Goal: Task Accomplishment & Management: Use online tool/utility

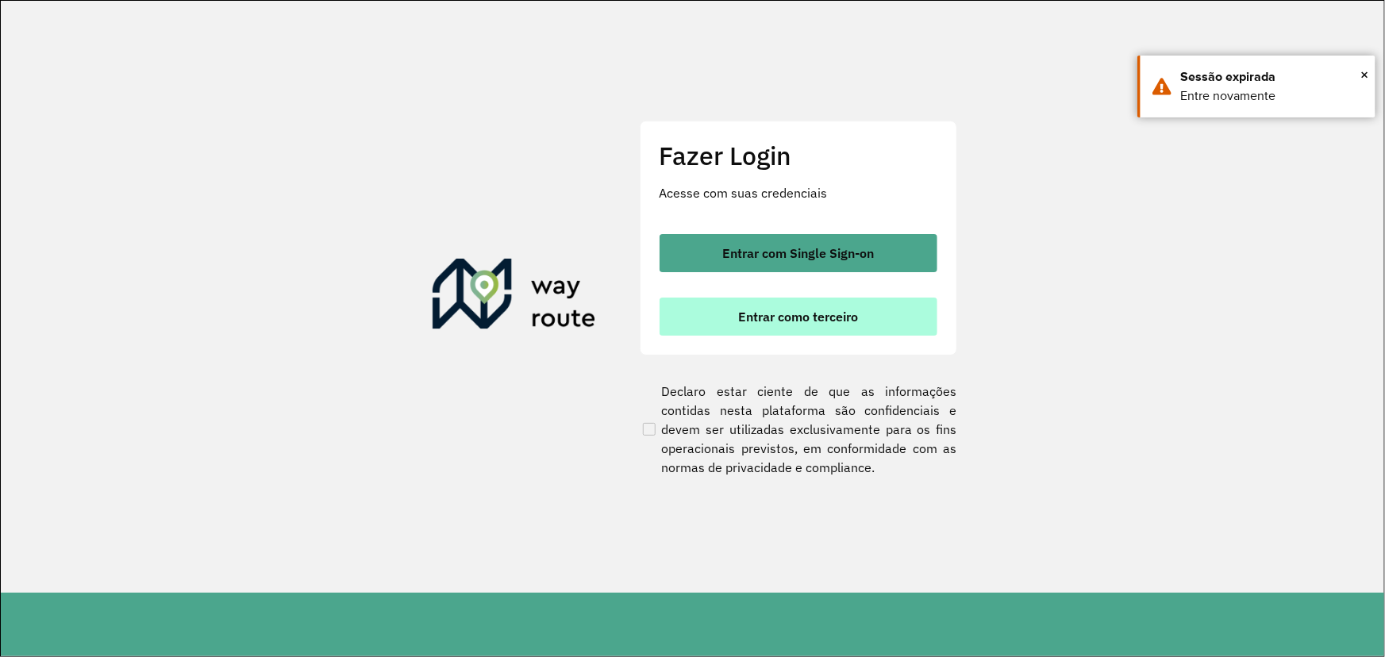
click at [818, 314] on span "Entrar como terceiro" at bounding box center [798, 316] width 120 height 13
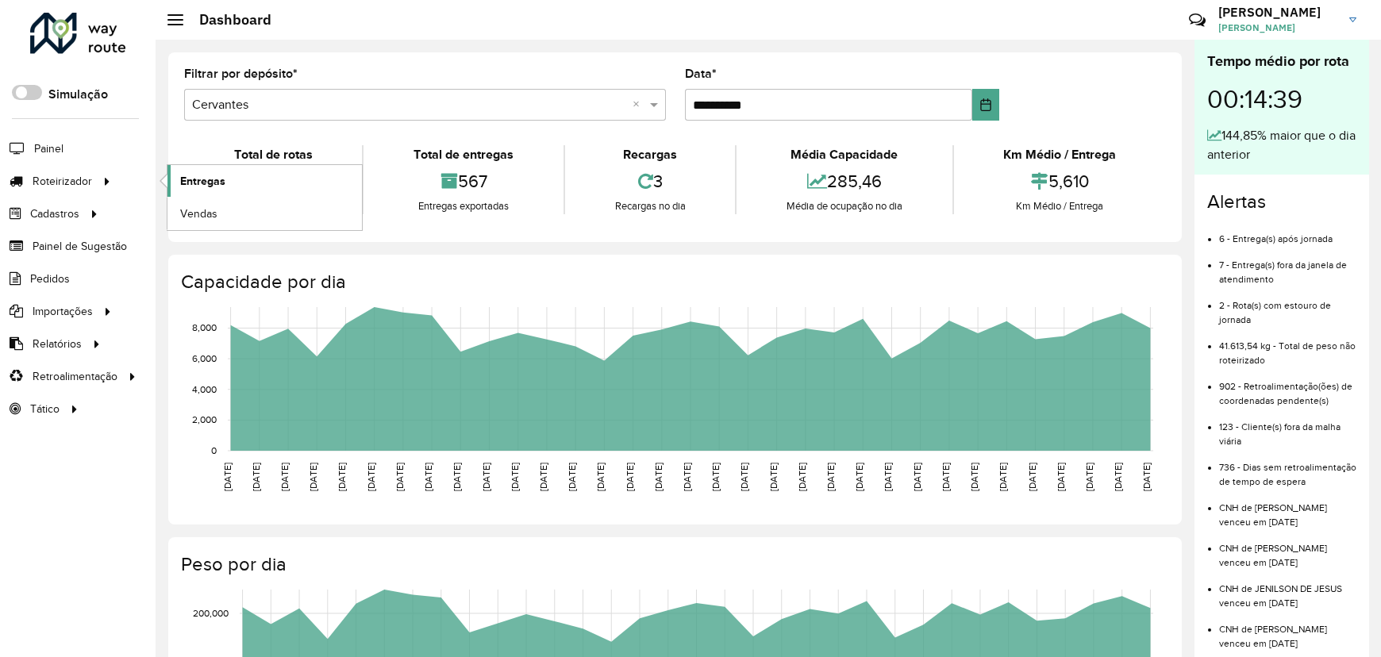
click at [226, 179] on link "Entregas" at bounding box center [265, 181] width 195 height 32
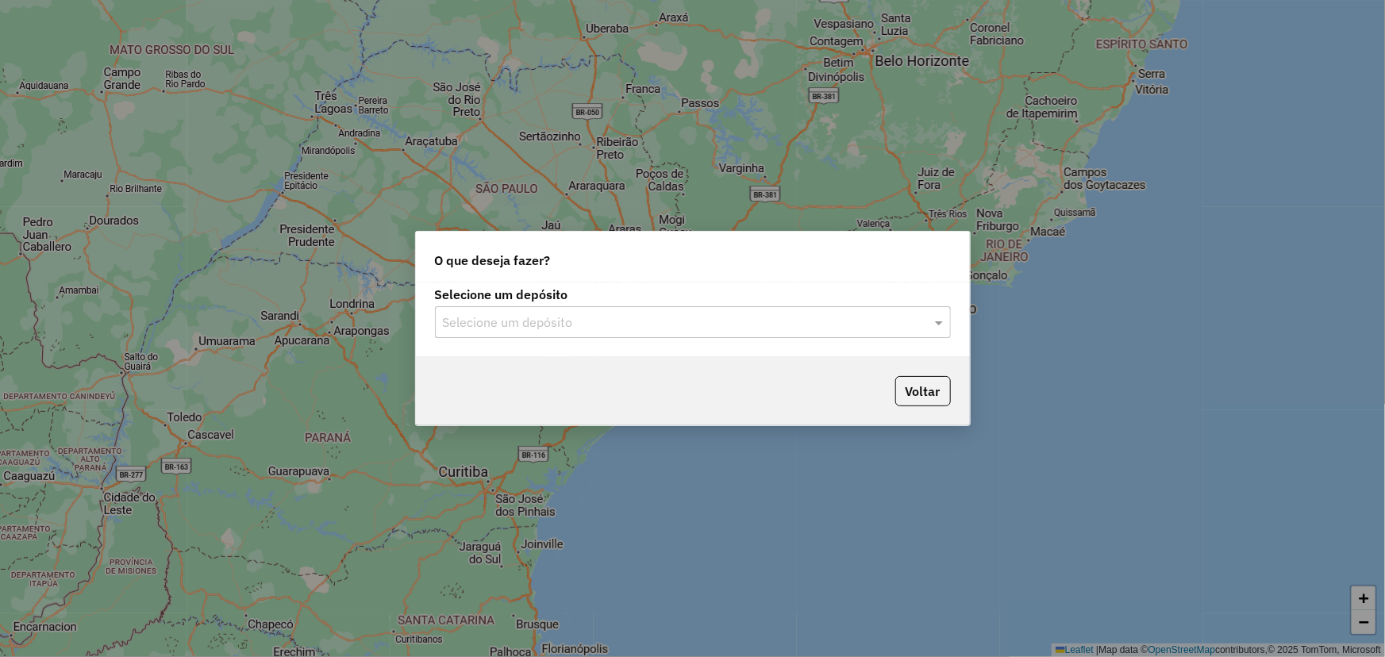
click at [589, 325] on input "text" at bounding box center [677, 323] width 468 height 19
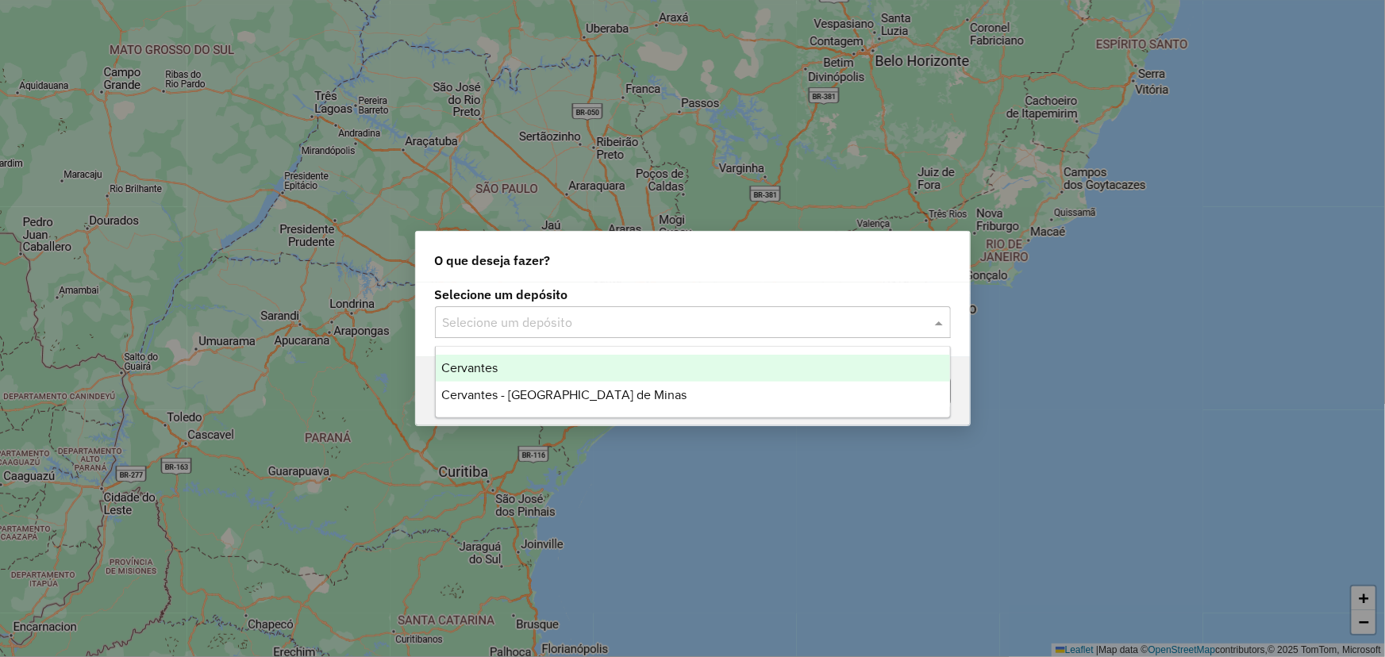
click at [514, 370] on div "Cervantes" at bounding box center [693, 368] width 514 height 27
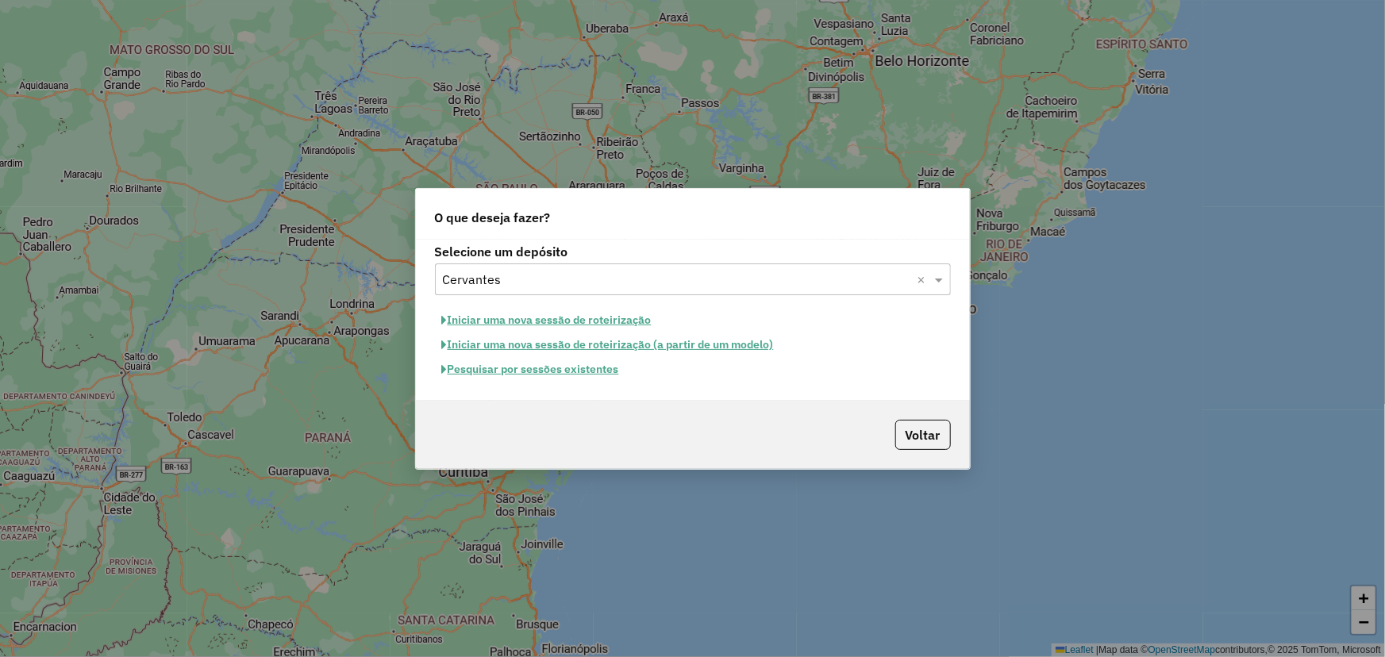
click at [545, 372] on button "Pesquisar por sessões existentes" at bounding box center [530, 369] width 191 height 25
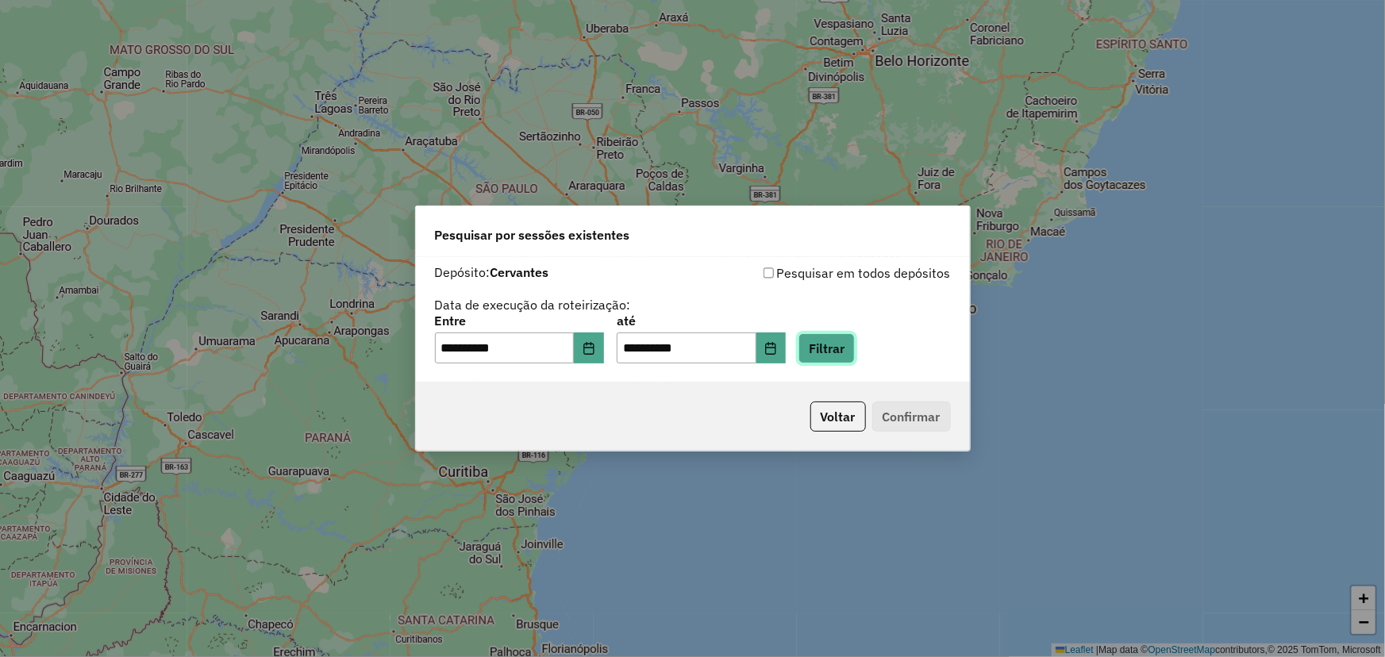
click at [855, 354] on button "Filtrar" at bounding box center [827, 348] width 56 height 30
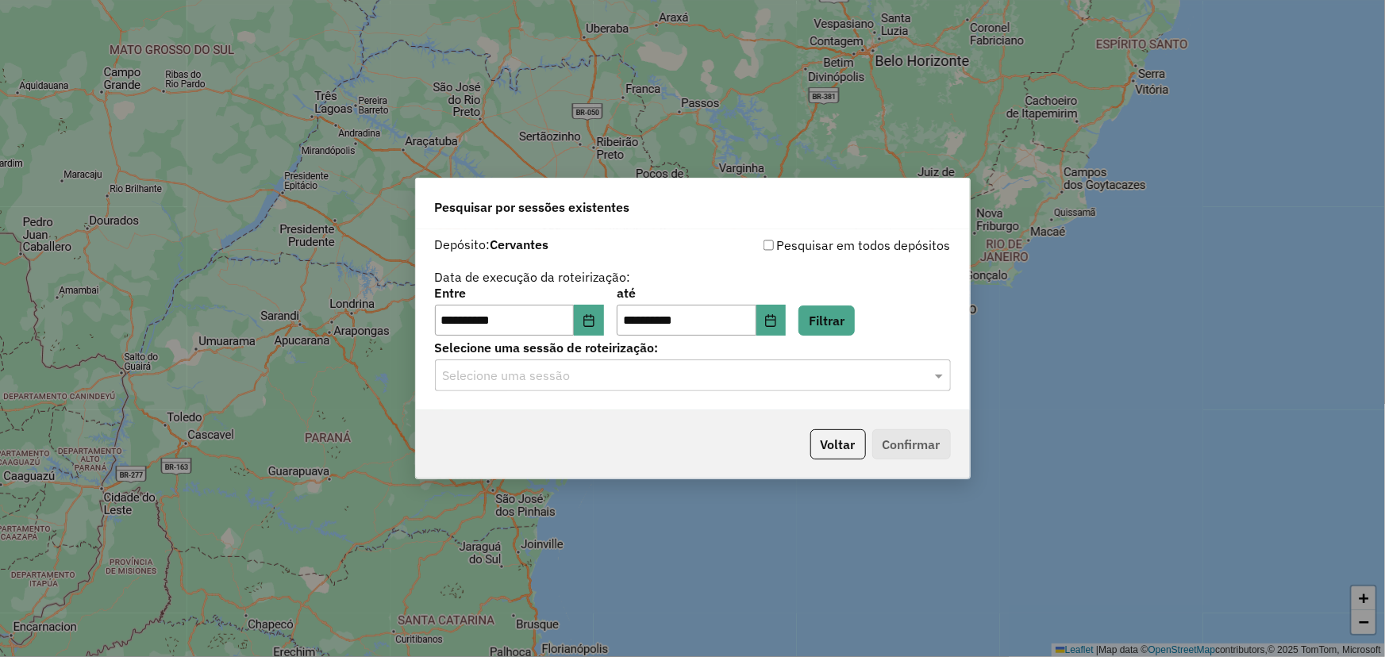
click at [540, 379] on input "text" at bounding box center [677, 376] width 468 height 19
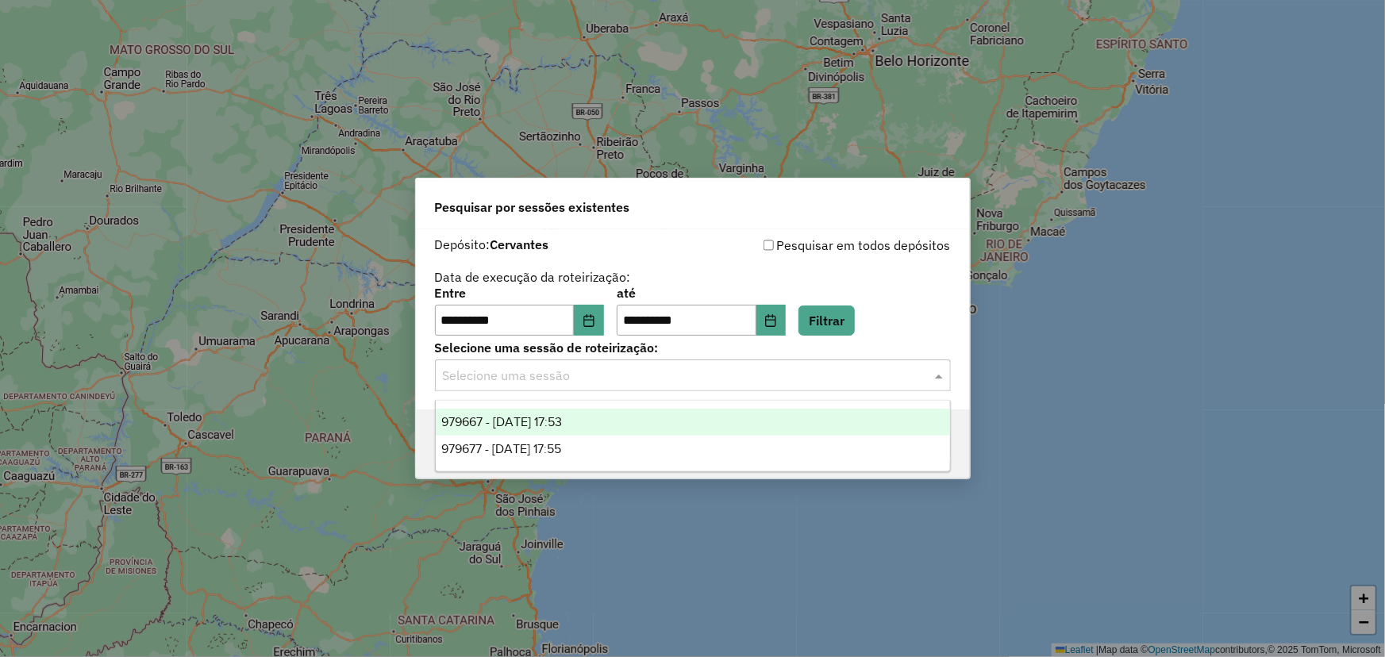
click at [552, 426] on span "979667 - 15/08/2025 17:53" at bounding box center [502, 421] width 121 height 13
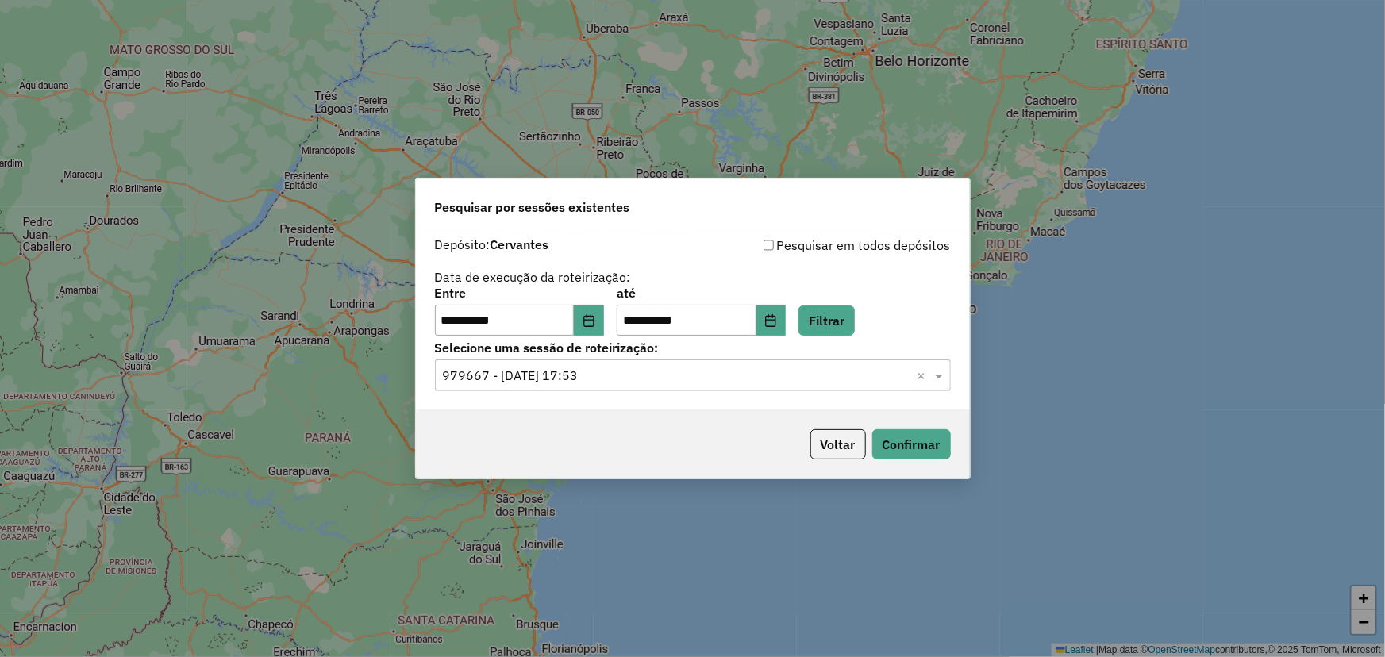
click at [691, 379] on input "text" at bounding box center [677, 376] width 468 height 19
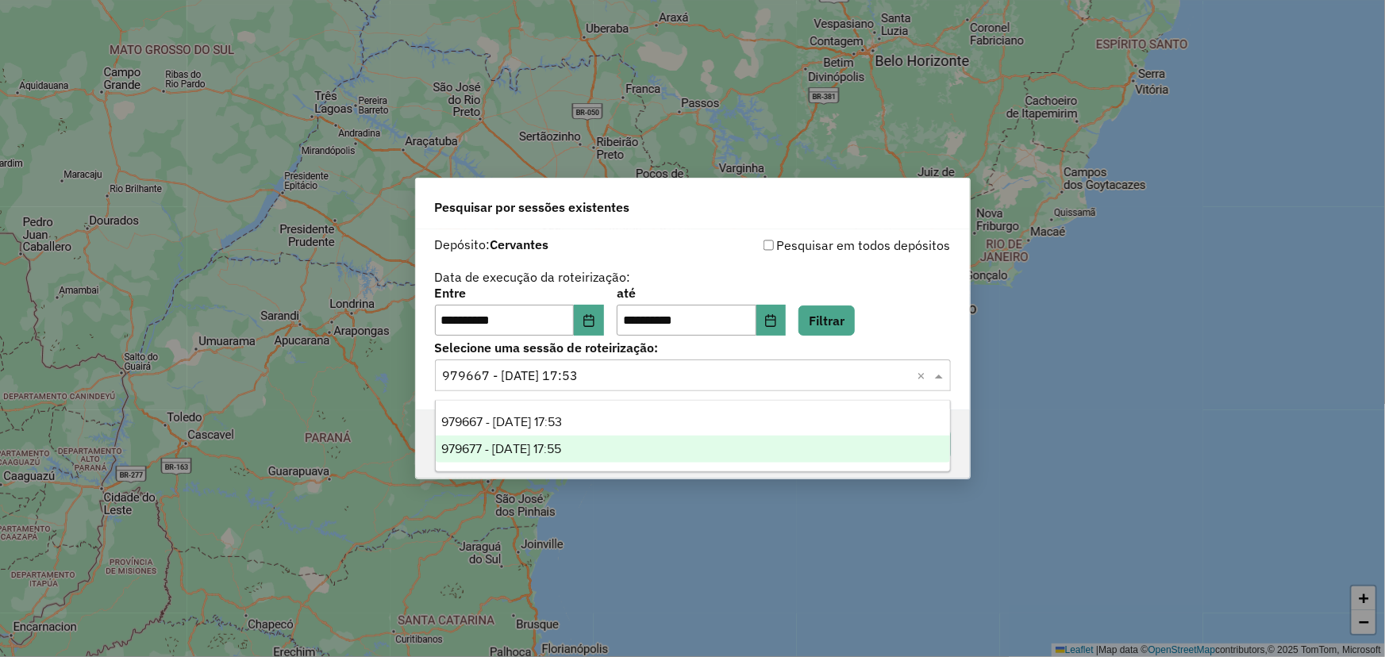
click at [627, 446] on div "979677 - 15/08/2025 17:55" at bounding box center [693, 449] width 514 height 27
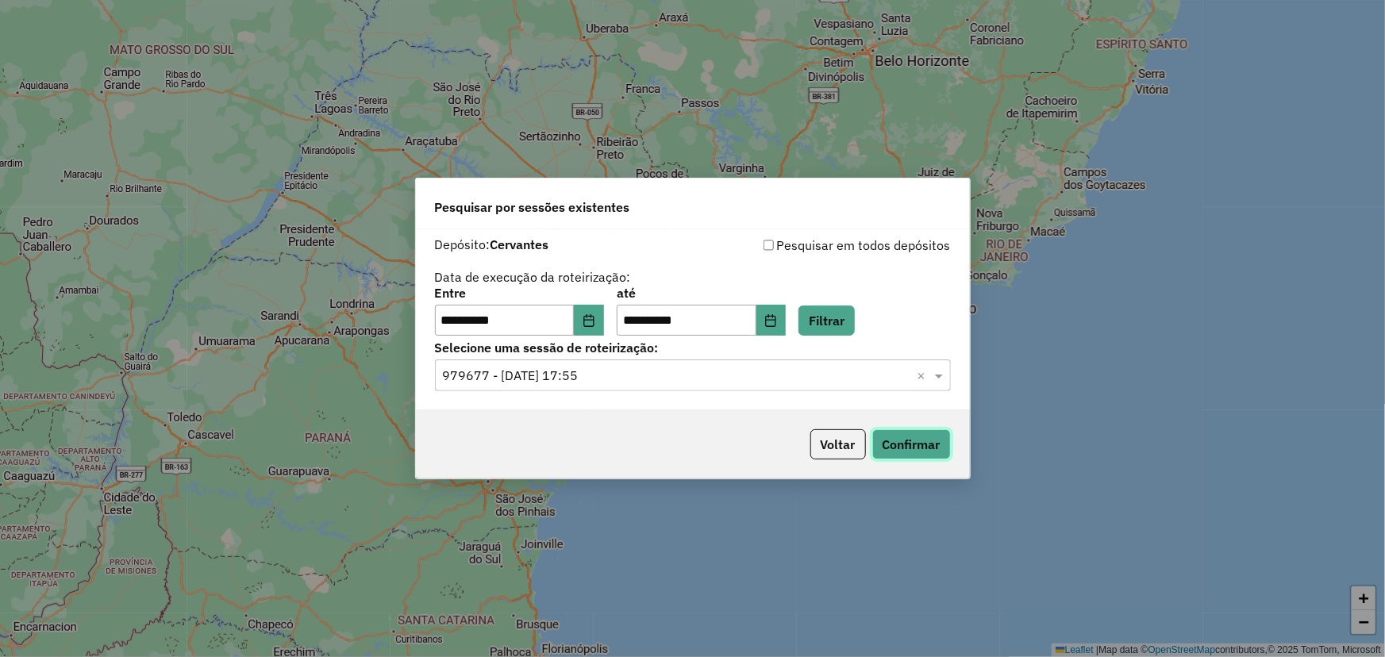
click at [909, 449] on button "Confirmar" at bounding box center [912, 445] width 79 height 30
click at [633, 388] on div "Selecione uma sessão × 979677 - 15/08/2025 17:55 ×" at bounding box center [693, 376] width 516 height 32
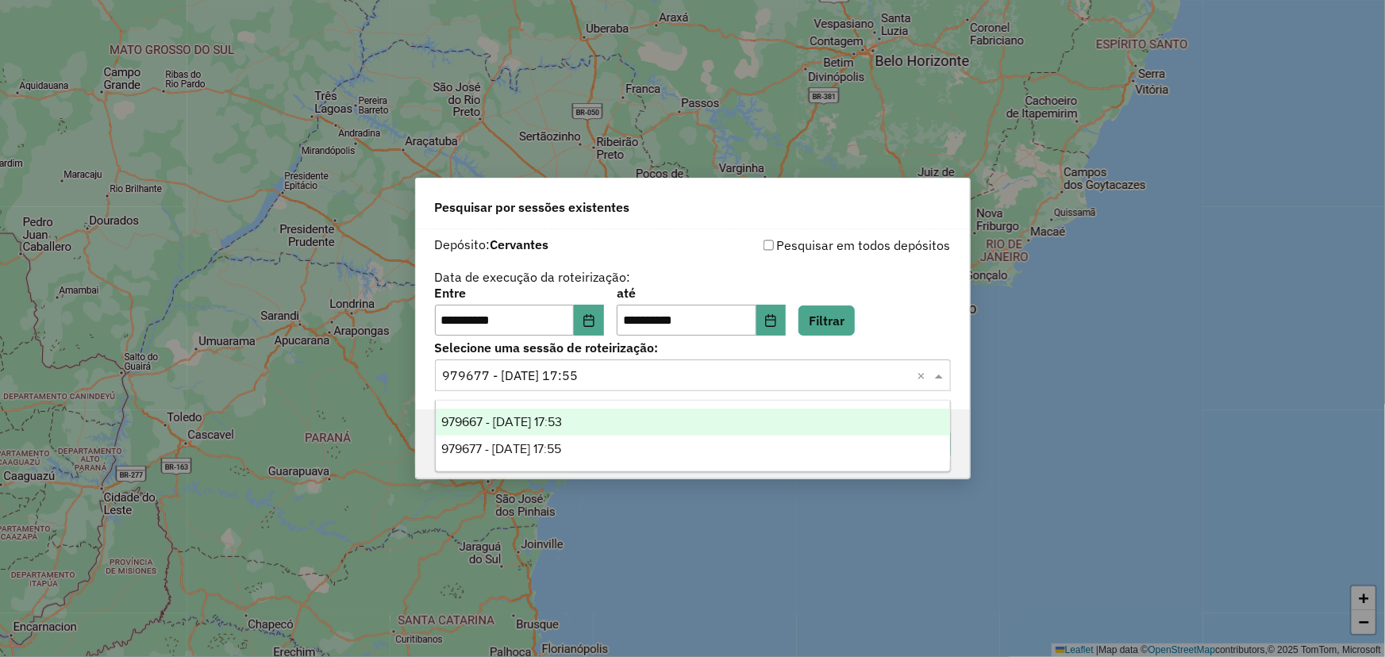
click at [635, 418] on div "979667 - 15/08/2025 17:53" at bounding box center [693, 422] width 514 height 27
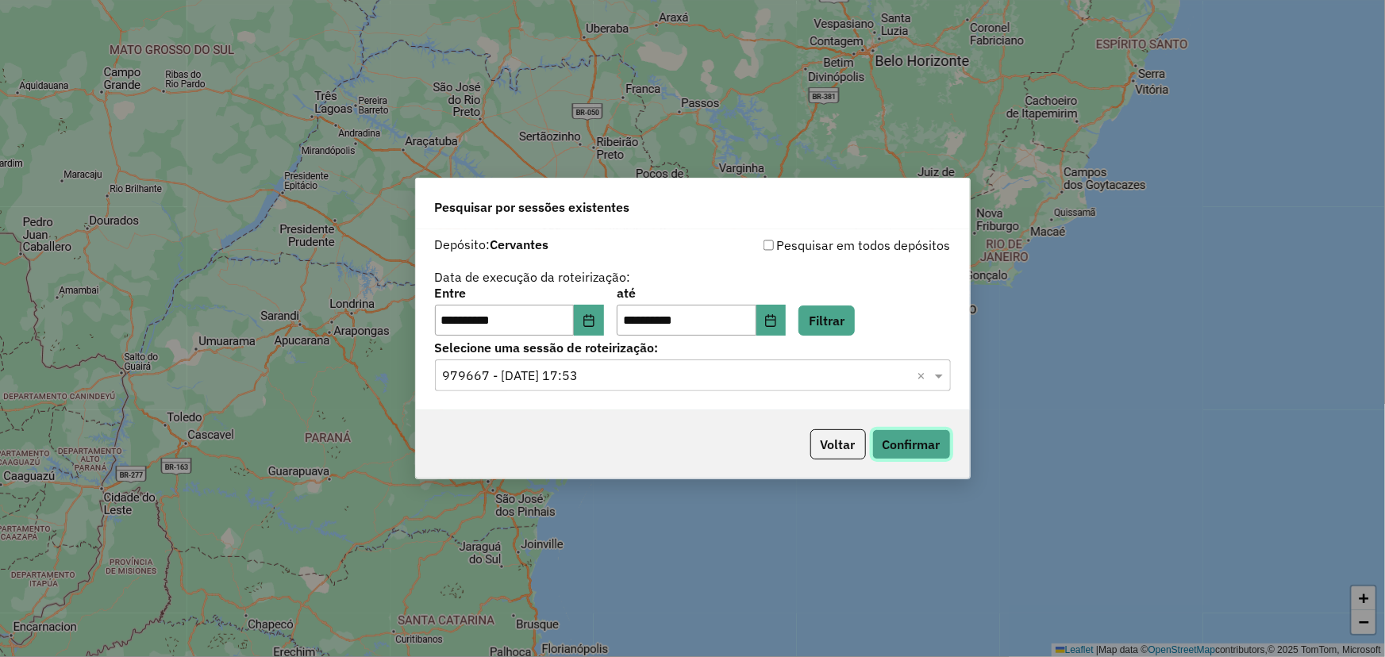
click at [915, 444] on button "Confirmar" at bounding box center [912, 445] width 79 height 30
click at [655, 382] on input "text" at bounding box center [677, 376] width 468 height 19
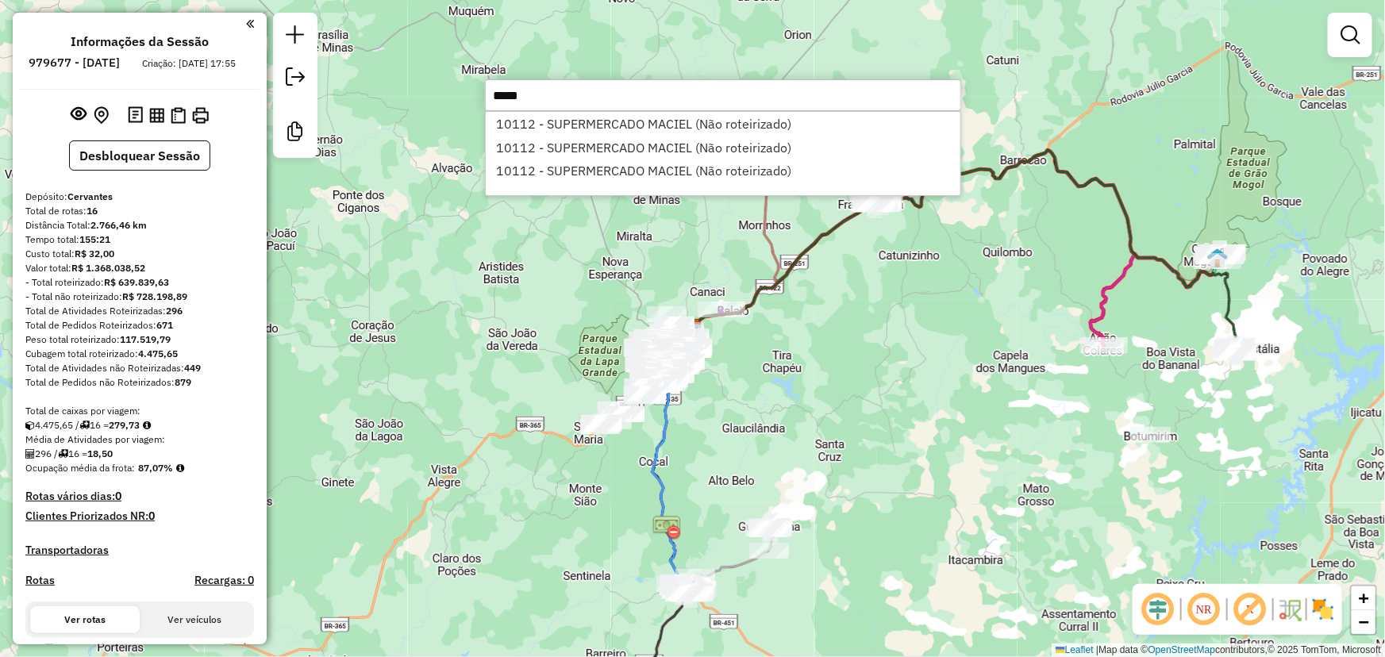
type input "*****"
drag, startPoint x: 35, startPoint y: 224, endPoint x: 111, endPoint y: 225, distance: 76.2
click at [111, 218] on div "Total de rotas: 16" at bounding box center [139, 211] width 229 height 14
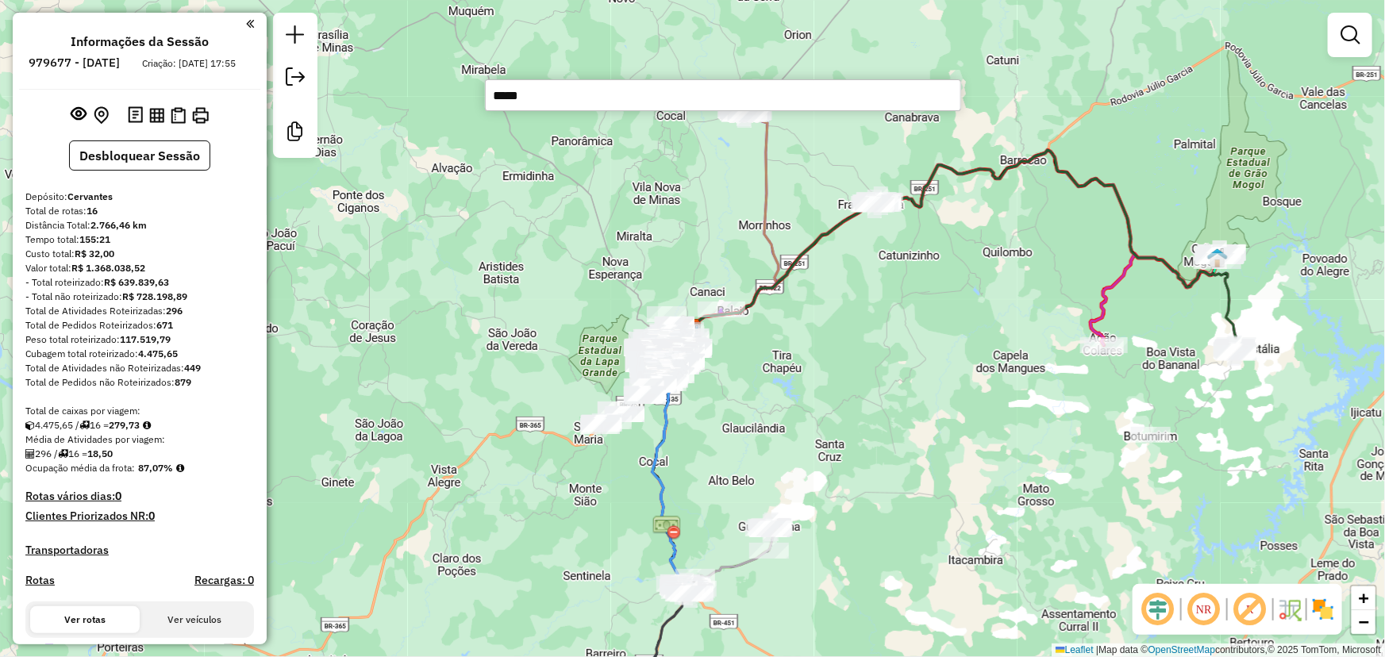
click at [510, 91] on input "*****" at bounding box center [723, 95] width 476 height 32
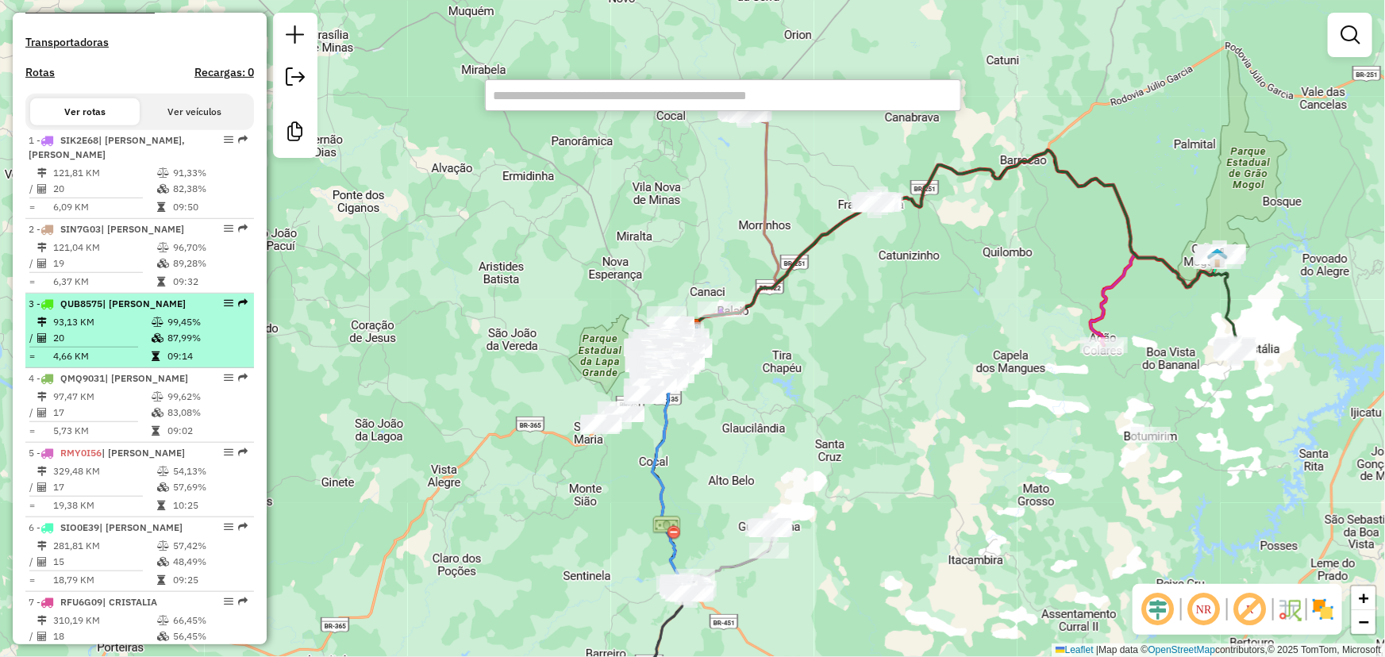
scroll to position [505, 0]
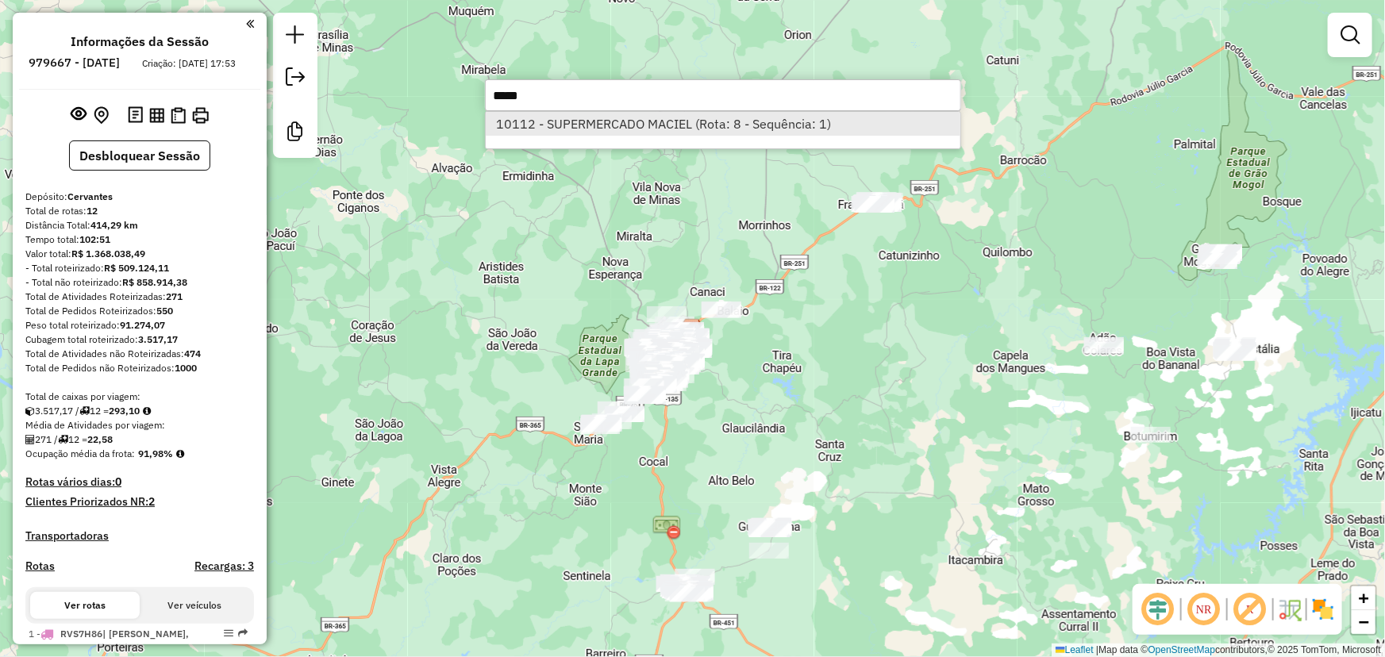
type input "*****"
click at [657, 125] on li "10112 - SUPERMERCADO MACIEL (Rota: 8 - Sequência: 1)" at bounding box center [723, 124] width 475 height 24
select select "**********"
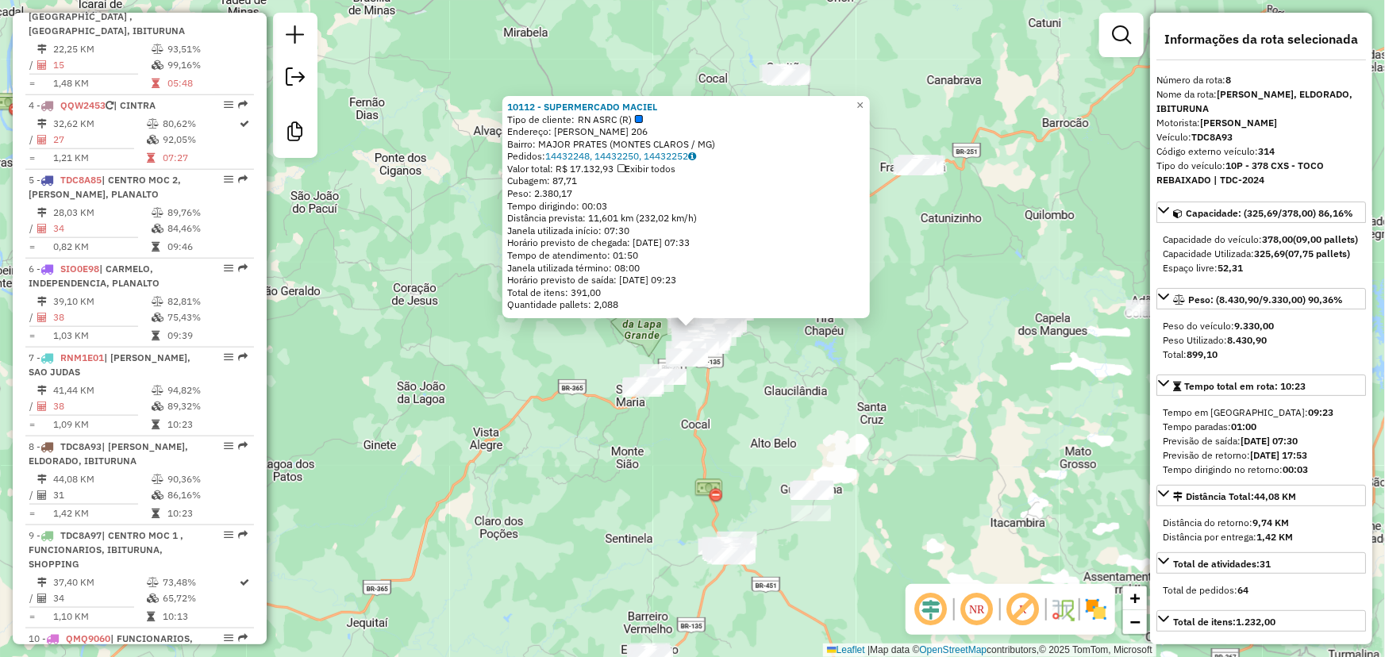
scroll to position [1246, 0]
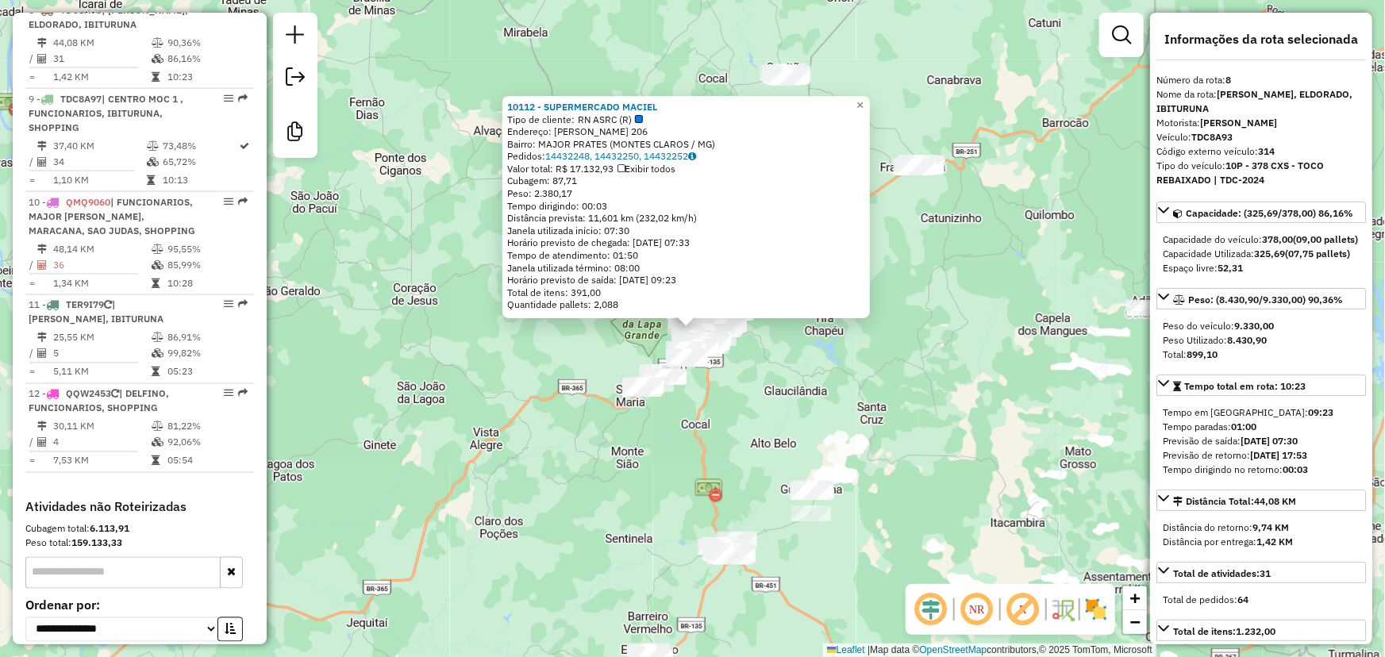
click at [757, 133] on div "Endereço: OLIMPIO PRATES 206" at bounding box center [686, 131] width 358 height 13
drag, startPoint x: 1194, startPoint y: 137, endPoint x: 1242, endPoint y: 137, distance: 48.4
click at [1242, 137] on div "Veículo: TDC8A93" at bounding box center [1262, 137] width 210 height 14
drag, startPoint x: 1202, startPoint y: 125, endPoint x: 1264, endPoint y: 133, distance: 62.4
click at [1264, 133] on div "Informações da rota selecionada Número da rota: 8 Nome da rota: EDGAR PEREIRA, …" at bounding box center [1261, 329] width 222 height 632
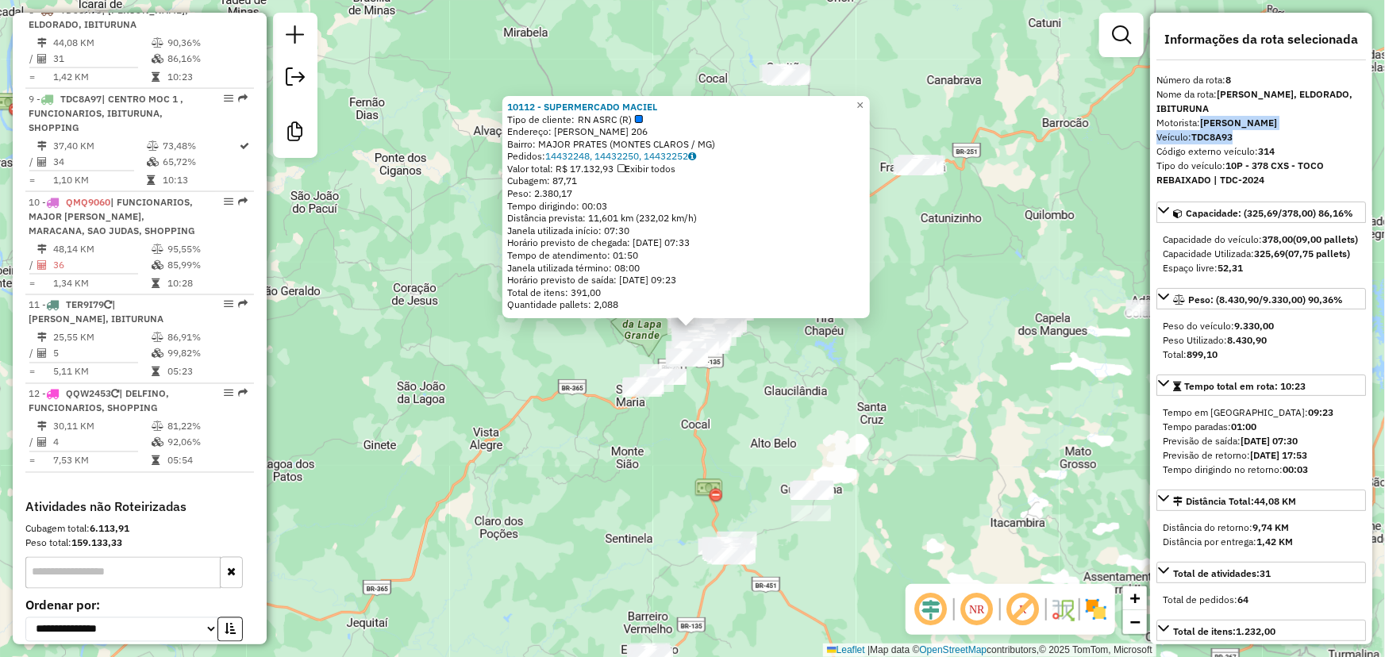
drag, startPoint x: 524, startPoint y: 241, endPoint x: 773, endPoint y: 239, distance: 249.3
click at [773, 239] on div "Horário previsto de chegada: 15/08/2025 07:33" at bounding box center [686, 243] width 358 height 13
click at [864, 98] on span "×" at bounding box center [860, 104] width 7 height 13
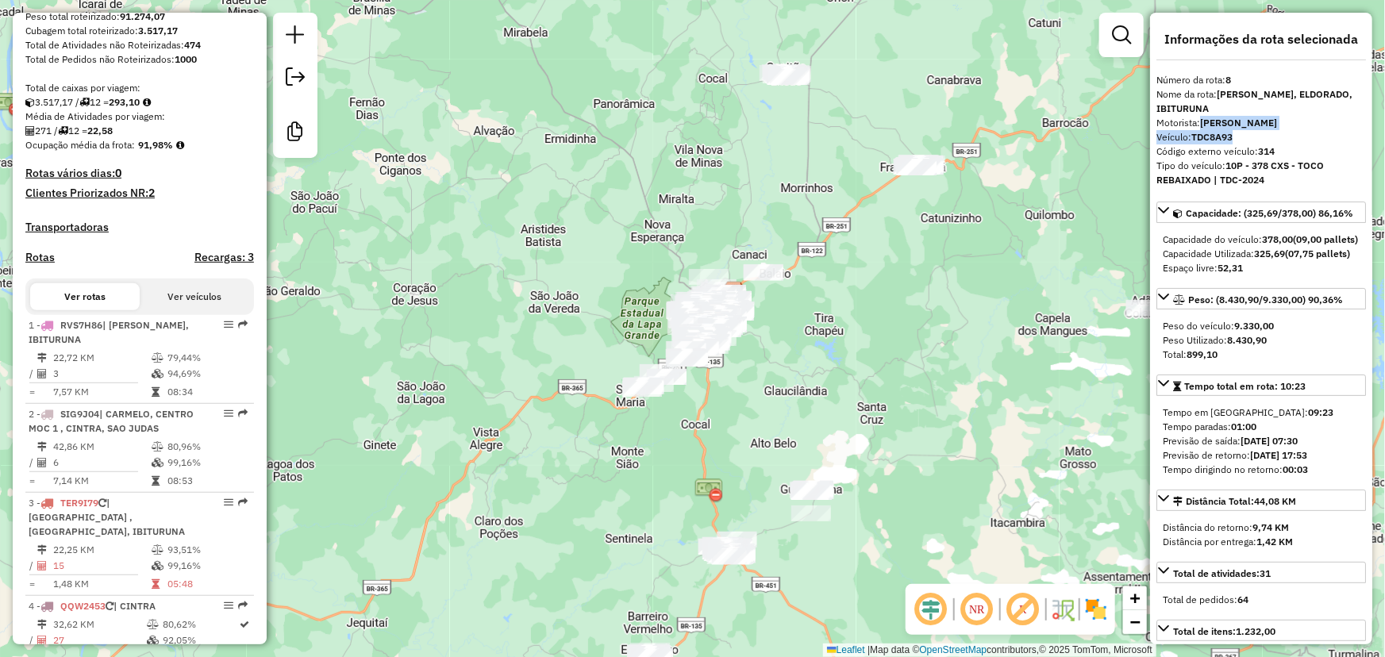
scroll to position [0, 0]
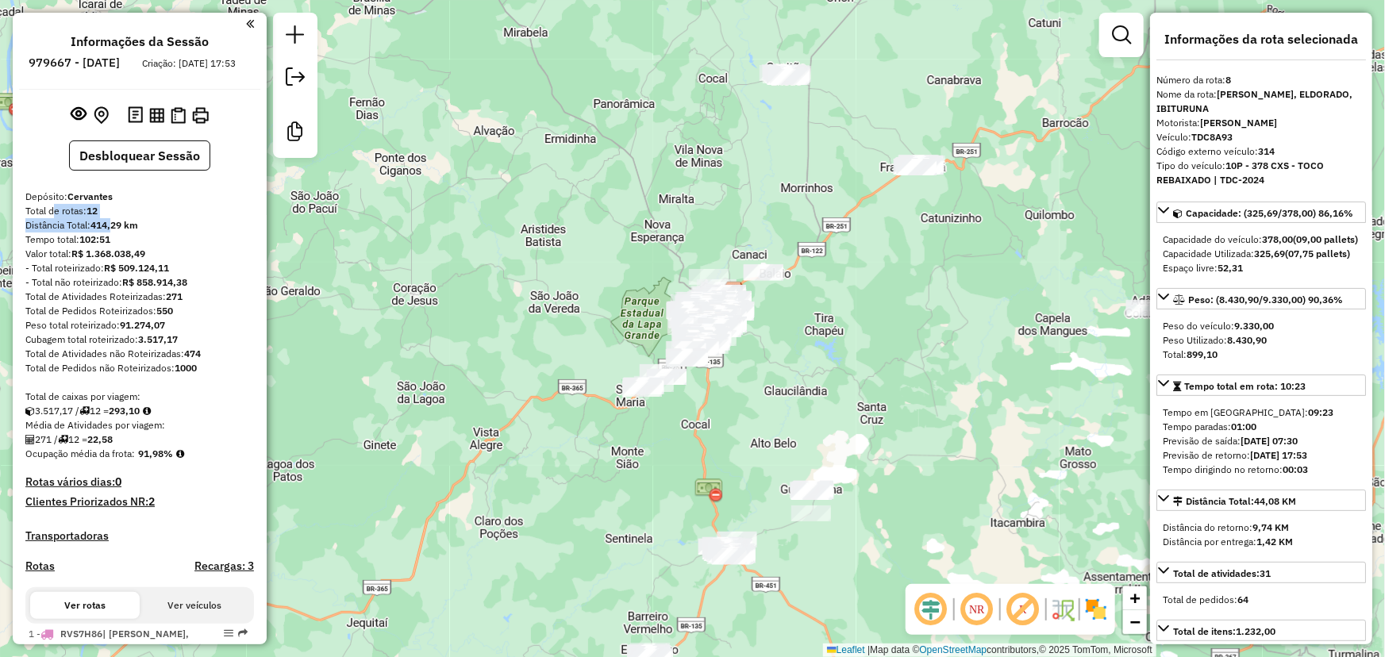
drag, startPoint x: 48, startPoint y: 225, endPoint x: 114, endPoint y: 233, distance: 67.2
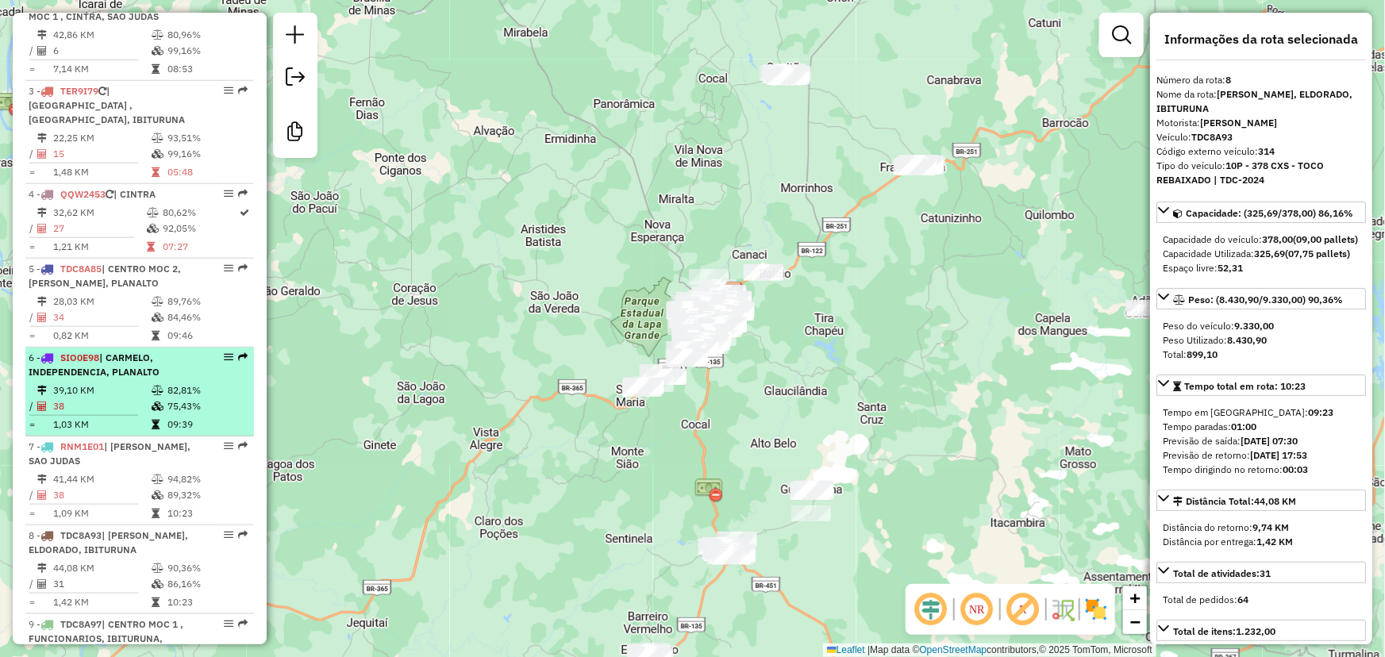
scroll to position [722, 0]
click at [119, 398] on td "39,10 KM" at bounding box center [101, 390] width 98 height 16
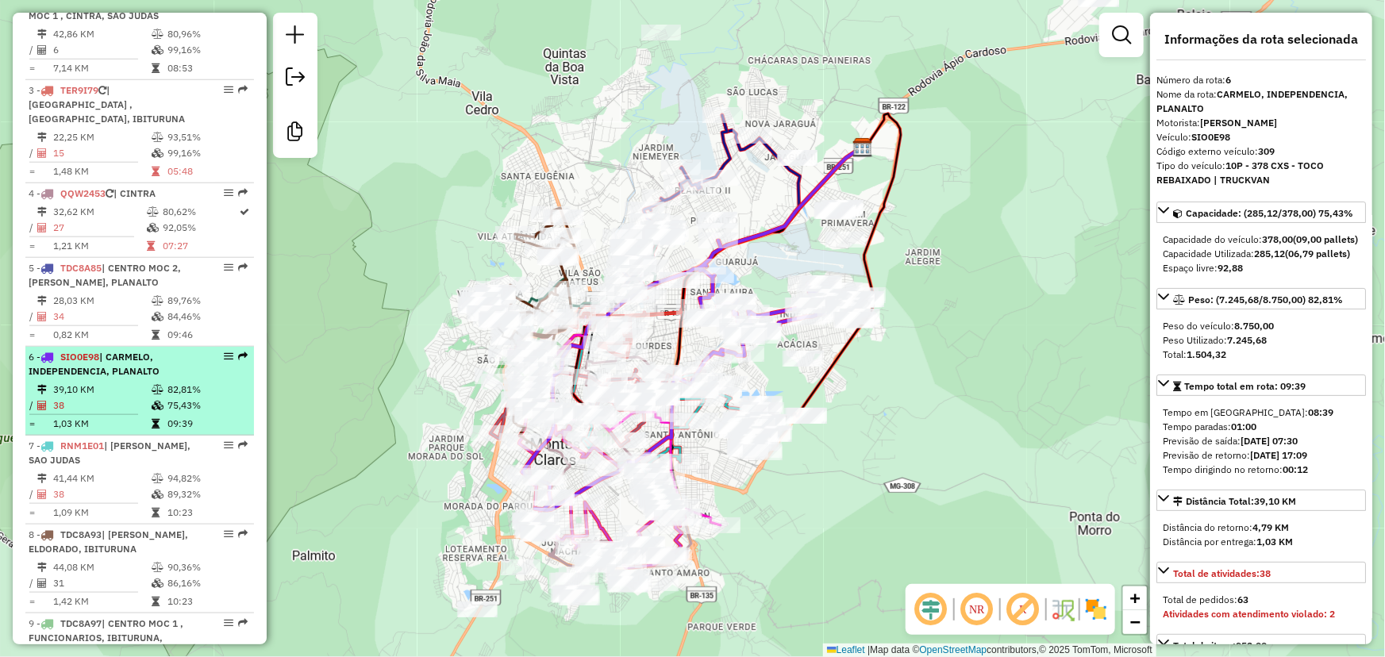
click at [119, 398] on td "39,10 KM" at bounding box center [101, 390] width 98 height 16
click at [214, 361] on div at bounding box center [224, 357] width 48 height 10
click at [241, 361] on em at bounding box center [243, 357] width 10 height 10
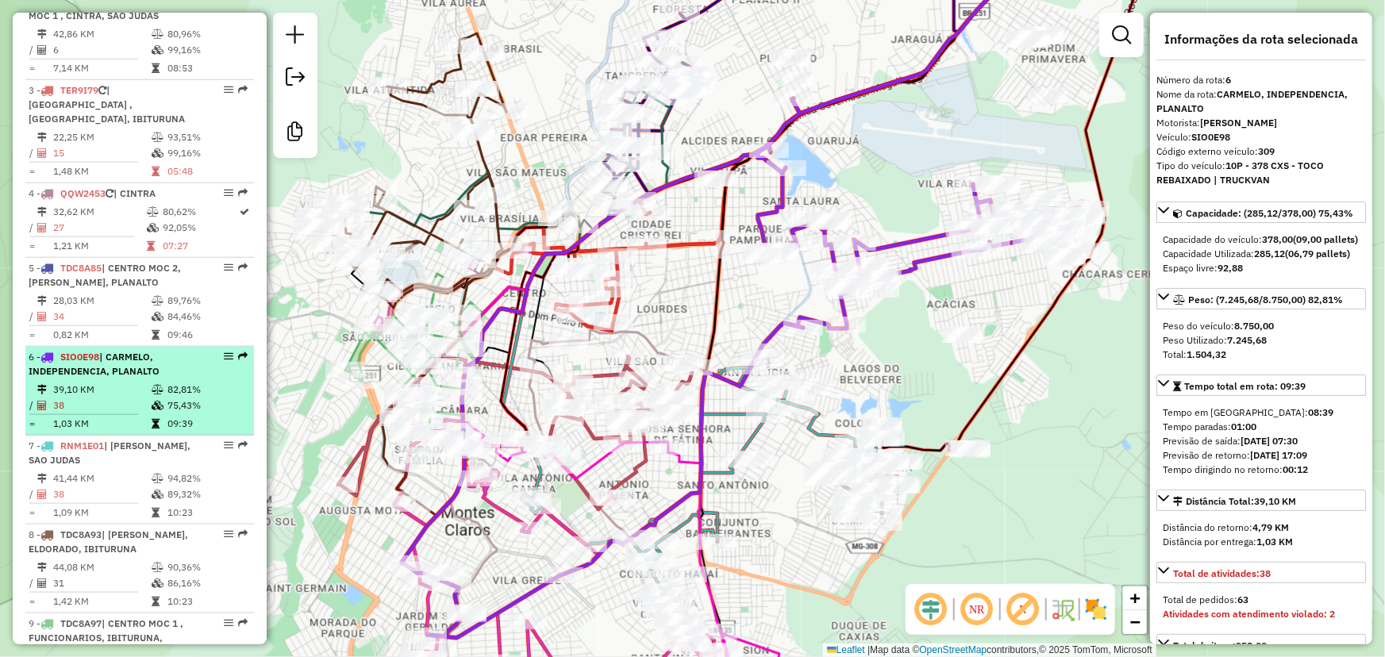
click at [73, 377] on span "| CARMELO, INDEPENDENCIA, PLANALTO" at bounding box center [94, 364] width 131 height 26
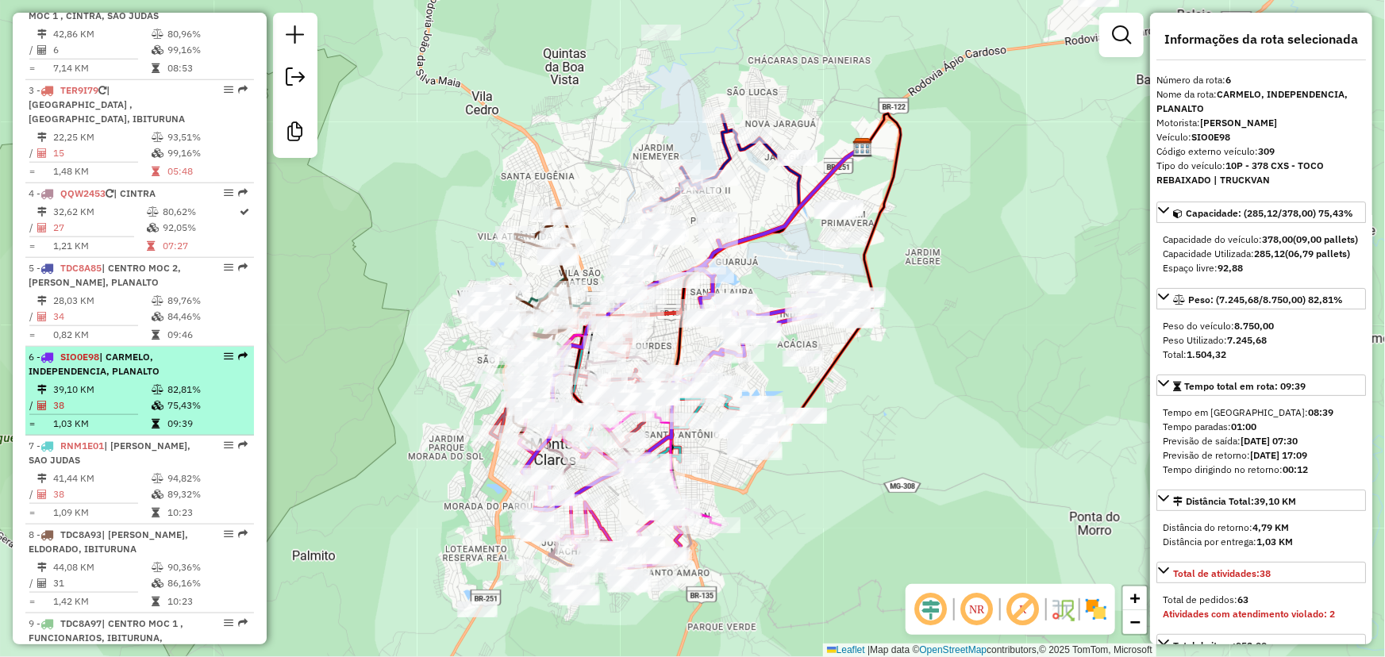
click at [61, 377] on span "| CARMELO, INDEPENDENCIA, PLANALTO" at bounding box center [94, 364] width 131 height 26
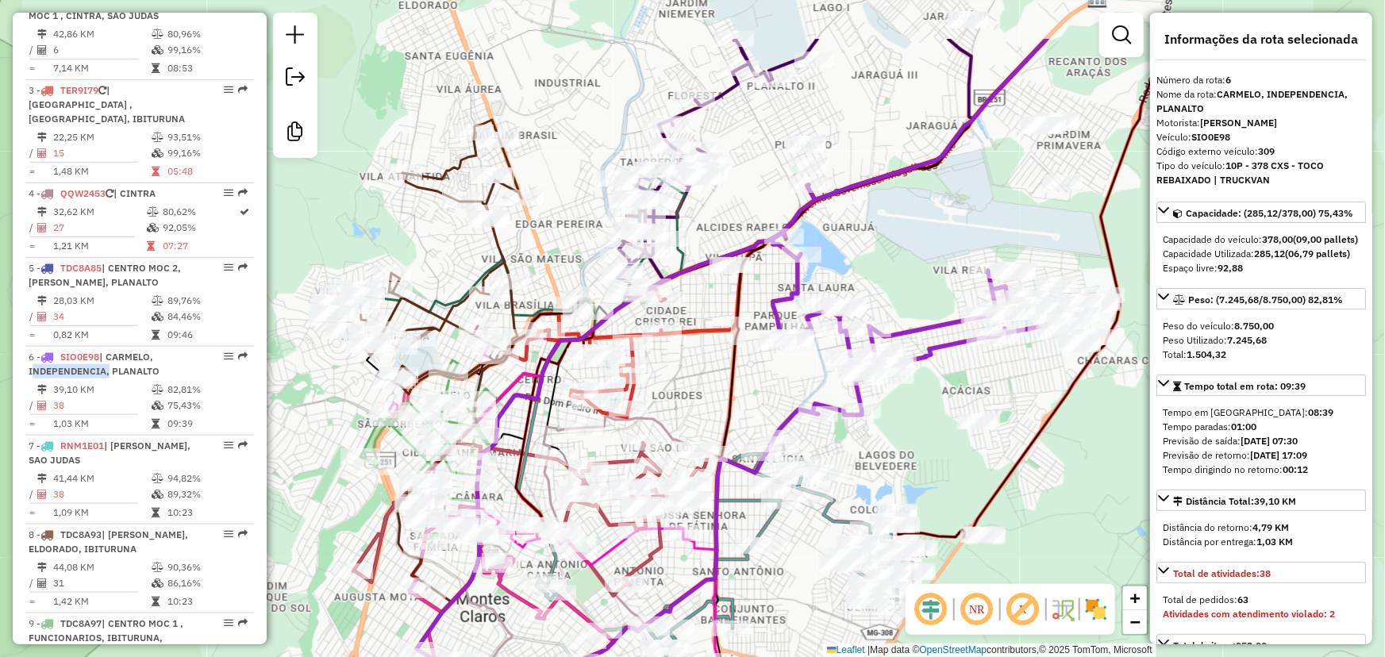
drag, startPoint x: 717, startPoint y: 257, endPoint x: 701, endPoint y: 368, distance: 111.5
click at [701, 368] on div "Janela de atendimento Grade de atendimento Capacidade Transportadoras Veículos …" at bounding box center [692, 328] width 1385 height 657
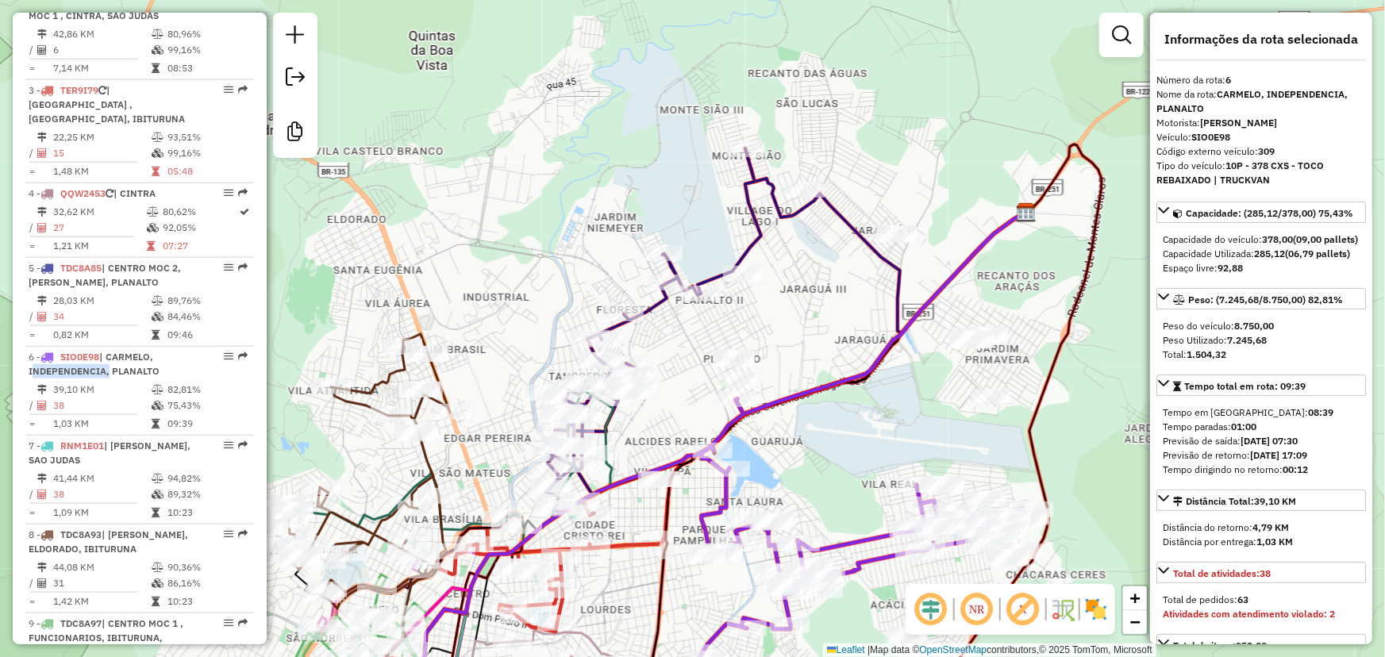
drag, startPoint x: 686, startPoint y: 352, endPoint x: 776, endPoint y: 343, distance: 90.1
click at [774, 343] on div "Janela de atendimento Grade de atendimento Capacidade Transportadoras Veículos …" at bounding box center [692, 328] width 1385 height 657
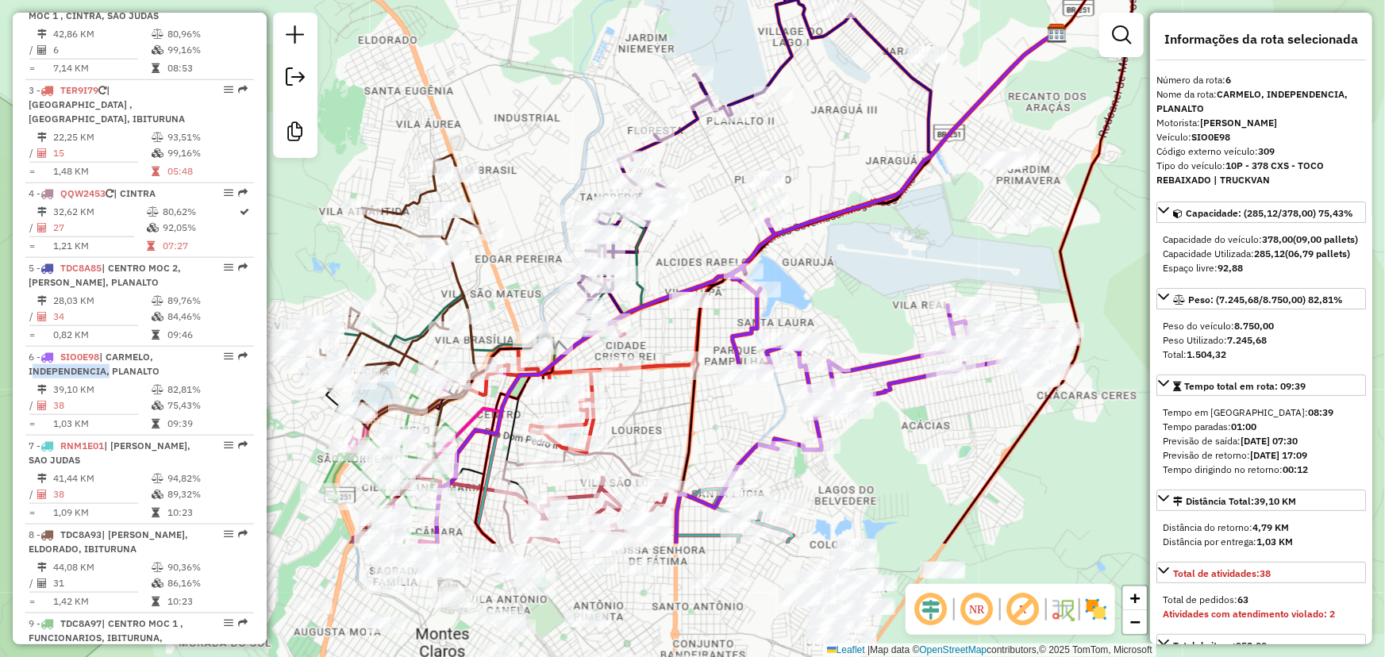
drag, startPoint x: 819, startPoint y: 476, endPoint x: 847, endPoint y: 296, distance: 181.6
click at [847, 296] on div "Janela de atendimento Grade de atendimento Capacidade Transportadoras Veículos …" at bounding box center [692, 328] width 1385 height 657
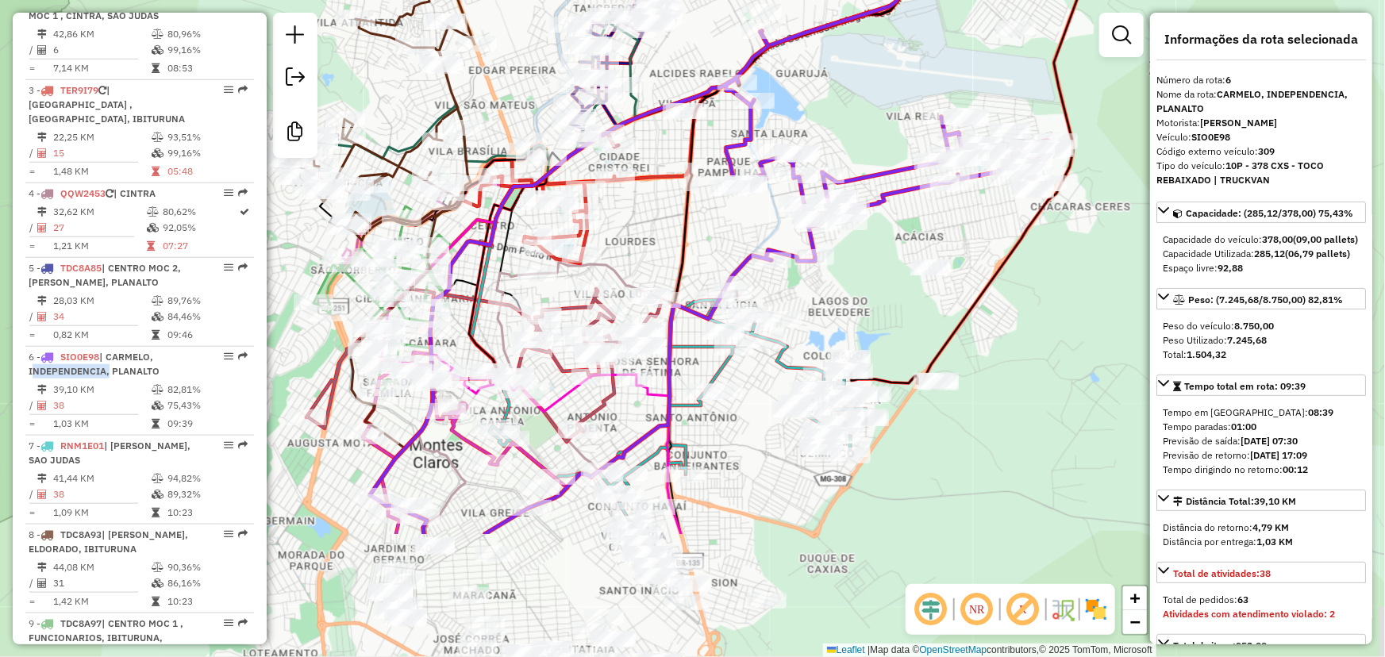
drag, startPoint x: 779, startPoint y: 471, endPoint x: 754, endPoint y: 296, distance: 176.4
click at [754, 296] on div "Janela de atendimento Grade de atendimento Capacidade Transportadoras Veículos …" at bounding box center [692, 328] width 1385 height 657
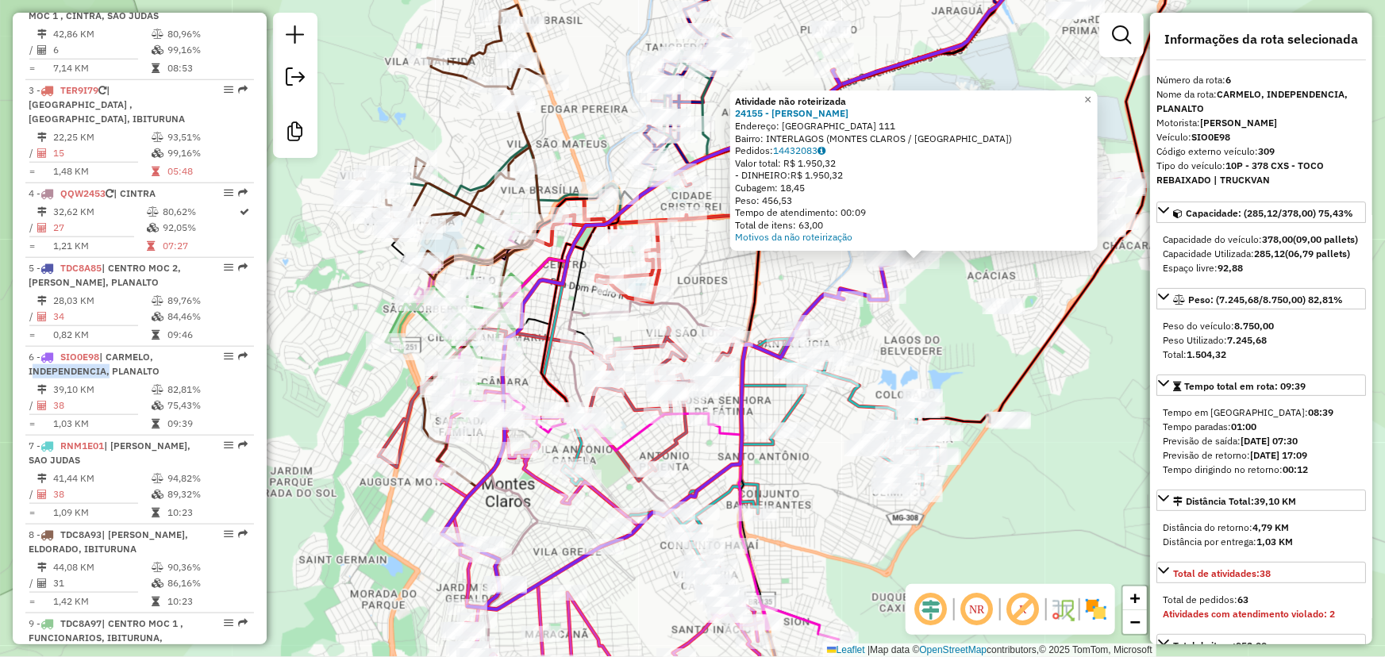
drag, startPoint x: 874, startPoint y: 379, endPoint x: 1101, endPoint y: 313, distance: 236.7
click at [1101, 313] on div "Atividade não roteirizada 24155 - THIAGO CAETANO FERR Endereço: LAGOA DAS GARCA…" at bounding box center [692, 328] width 1385 height 657
click at [1119, 29] on em at bounding box center [1121, 34] width 19 height 19
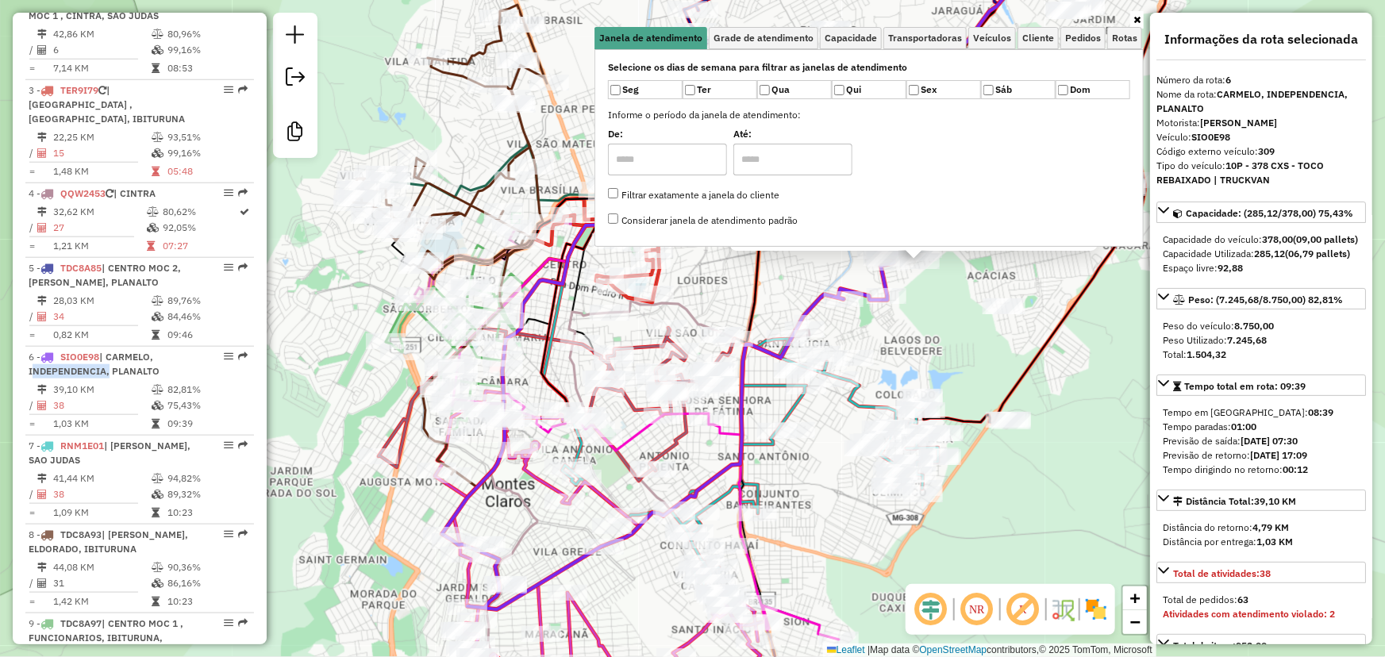
click at [1139, 19] on icon at bounding box center [1137, 20] width 7 height 10
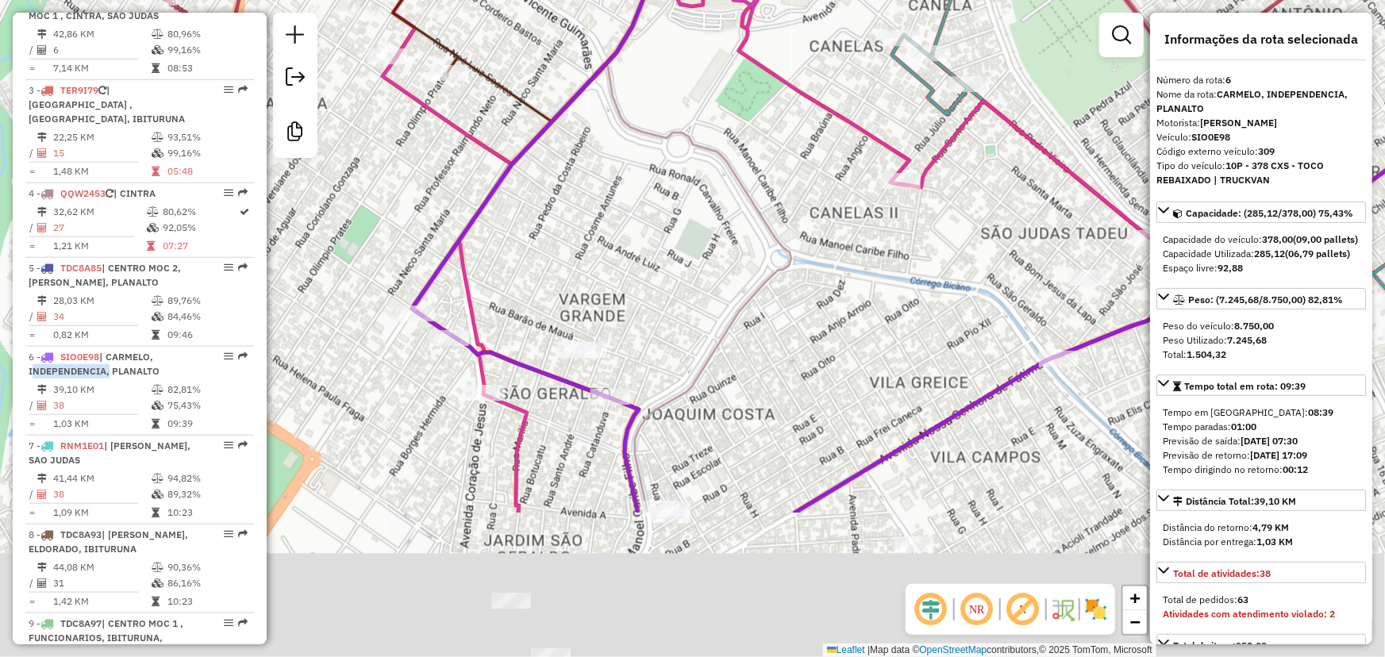
drag, startPoint x: 634, startPoint y: 495, endPoint x: 638, endPoint y: 284, distance: 210.4
click at [638, 284] on div "Atividade não roteirizada 24155 - THIAGO CAETANO FERR Endereço: LAGOA DAS GARCA…" at bounding box center [692, 328] width 1385 height 657
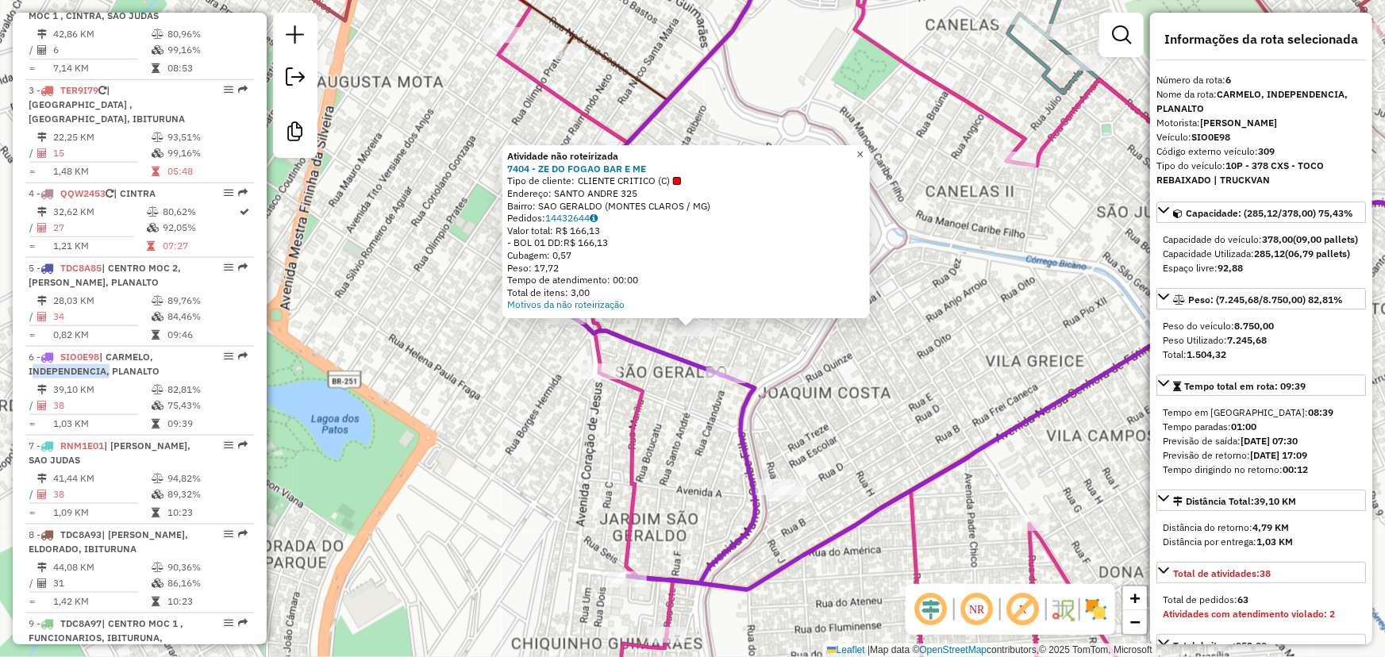
click at [861, 148] on link "×" at bounding box center [860, 154] width 19 height 19
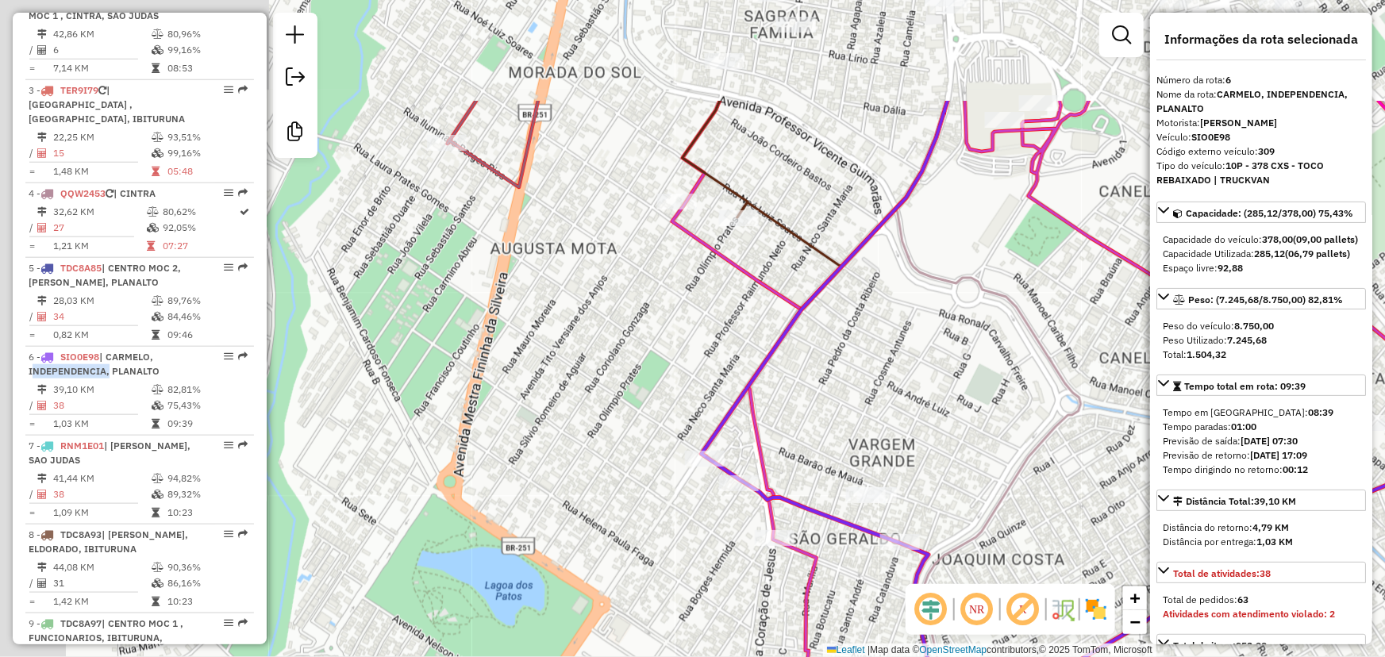
drag, startPoint x: 786, startPoint y: 162, endPoint x: 960, endPoint y: 329, distance: 240.9
click at [960, 329] on div "Janela de atendimento Grade de atendimento Capacidade Transportadoras Veículos …" at bounding box center [692, 328] width 1385 height 657
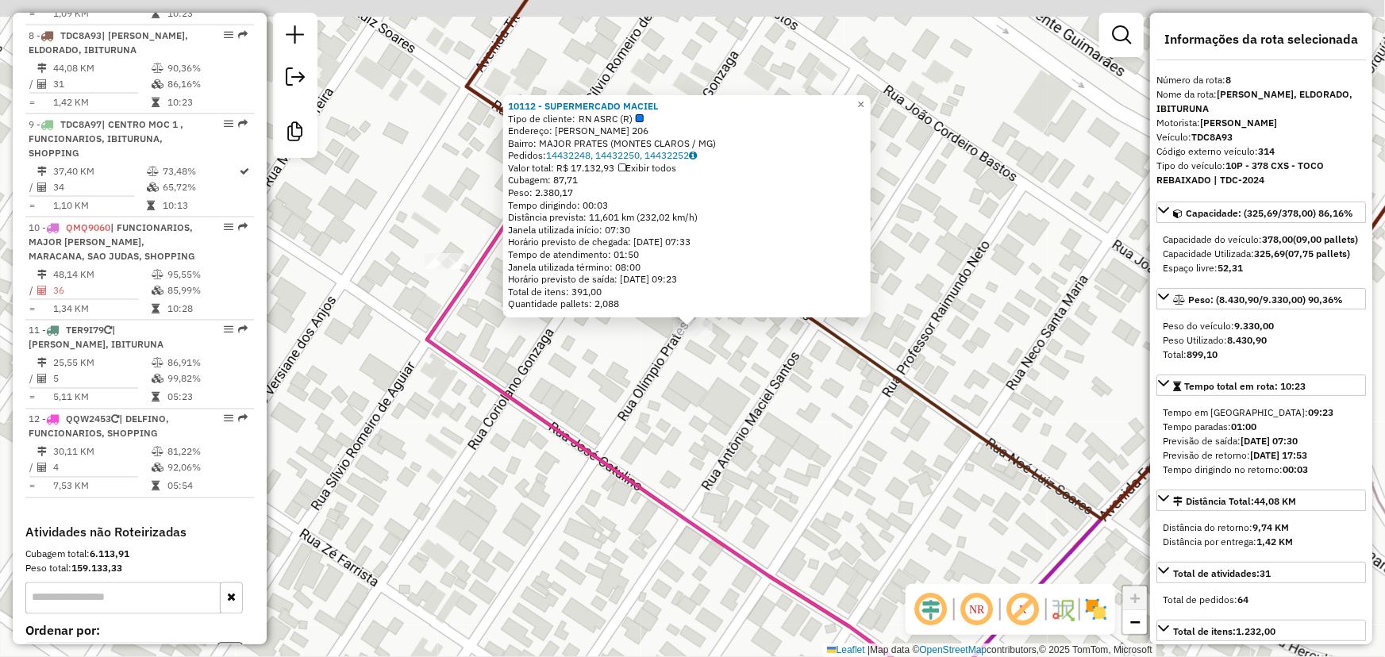
scroll to position [1246, 0]
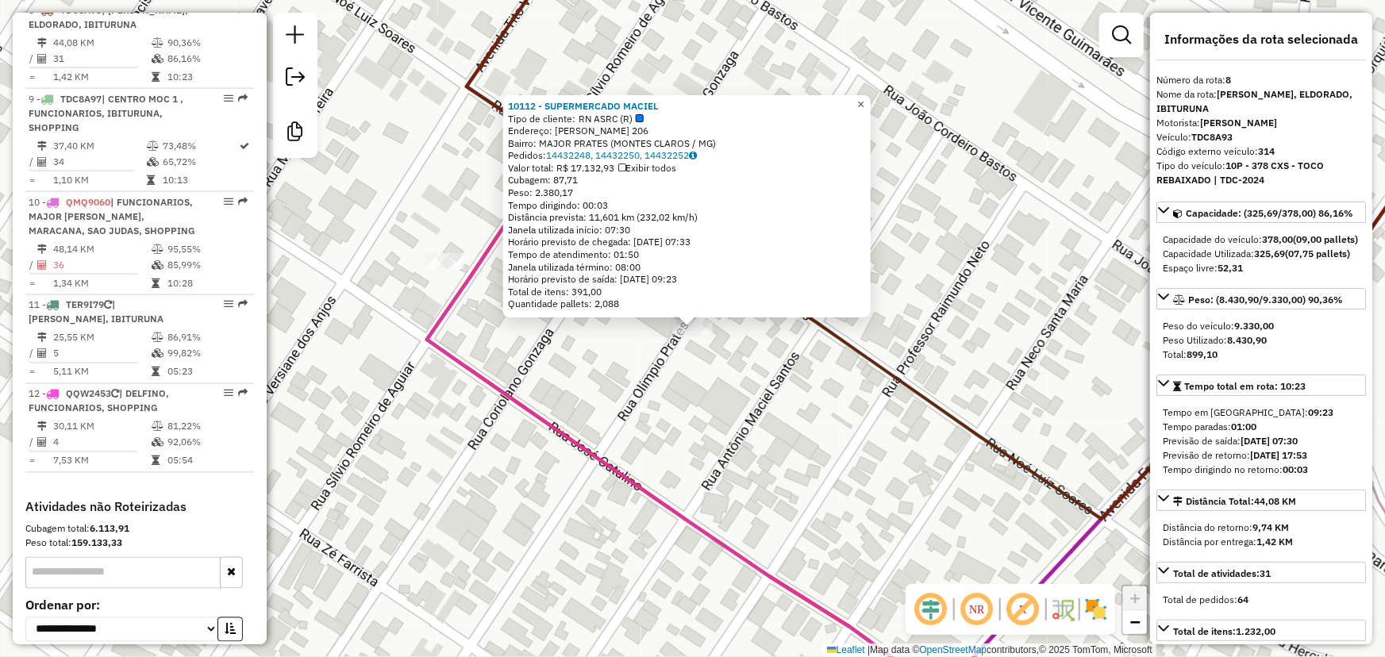
click at [865, 98] on span "×" at bounding box center [860, 104] width 7 height 13
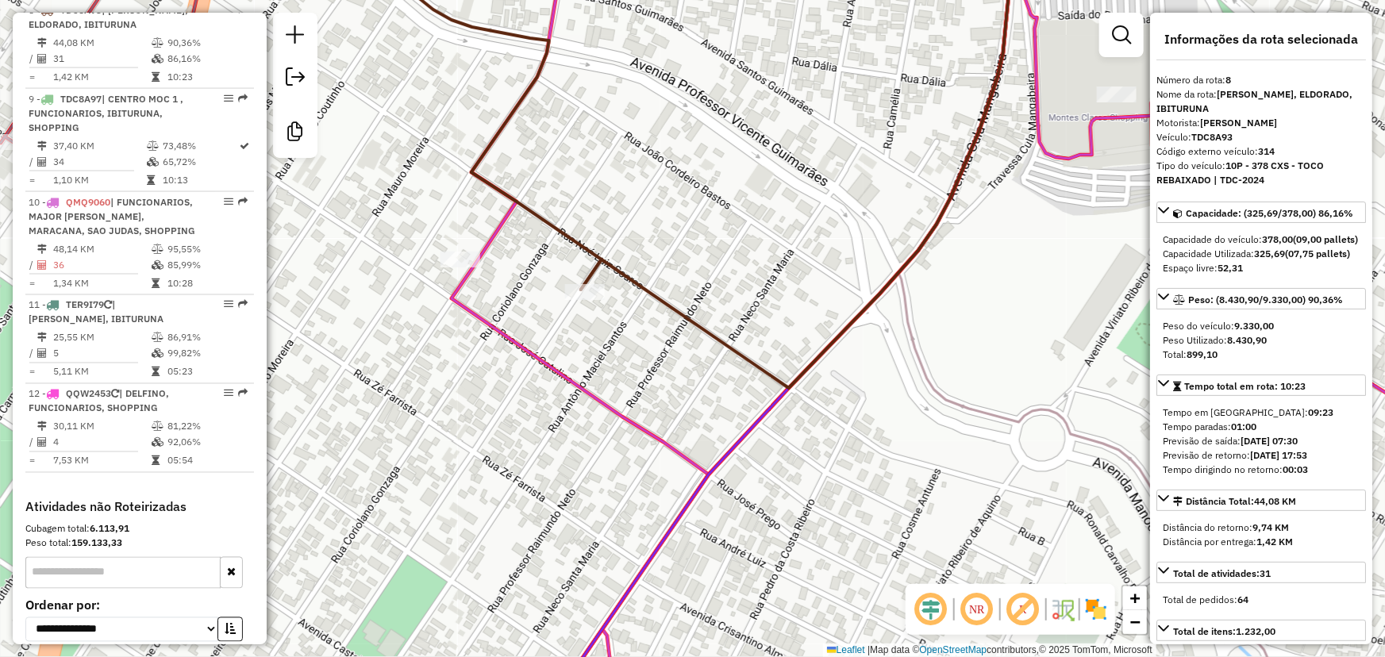
click at [637, 283] on icon at bounding box center [796, 161] width 430 height 454
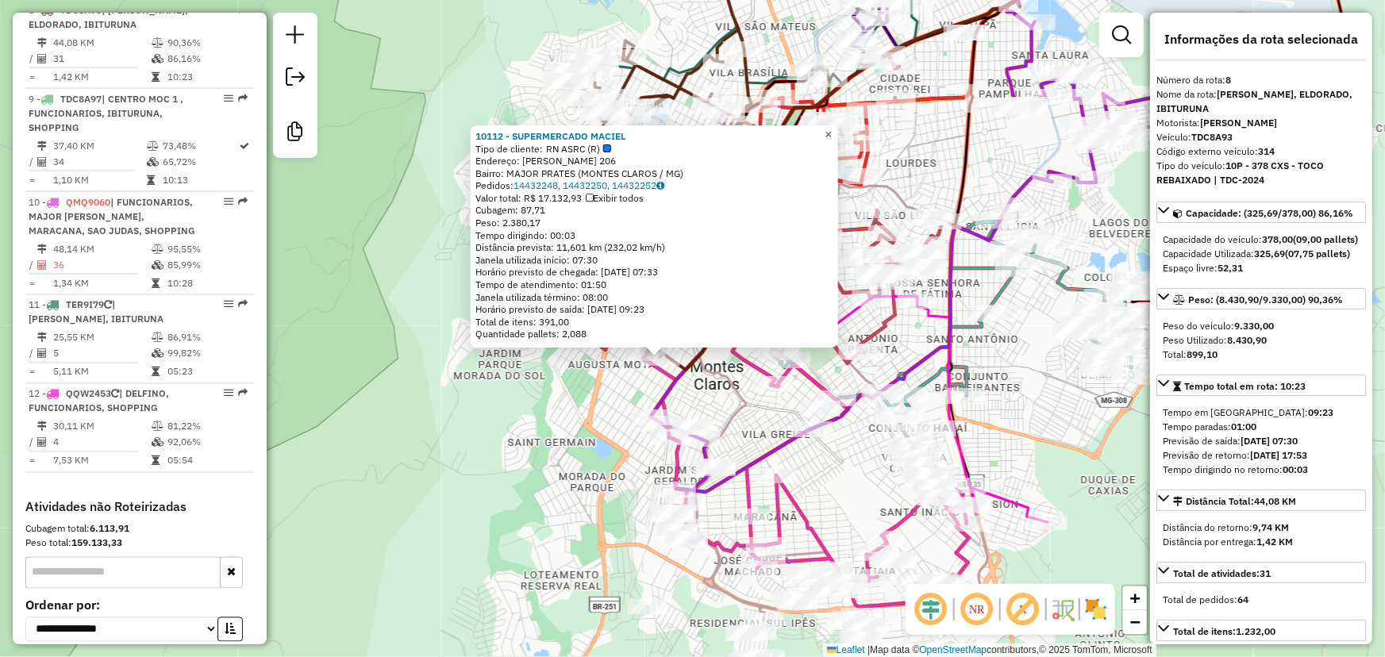
click at [832, 128] on span "×" at bounding box center [828, 134] width 7 height 13
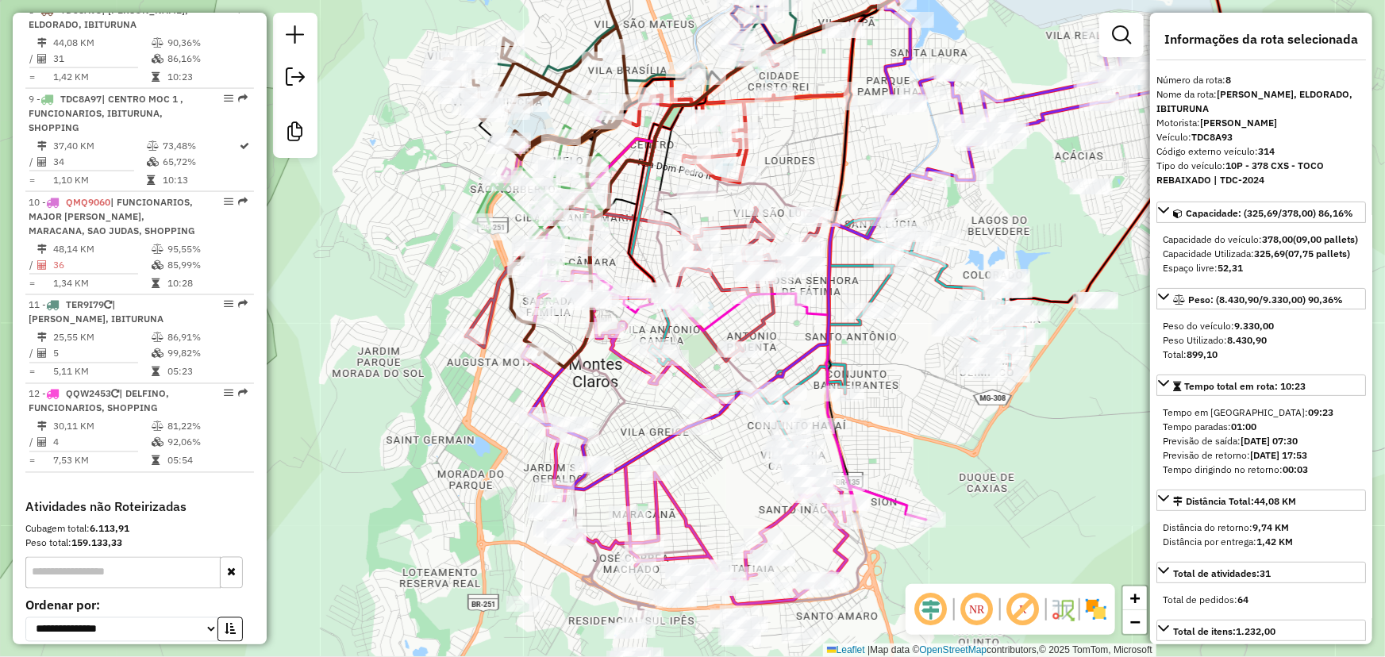
drag, startPoint x: 1064, startPoint y: 460, endPoint x: 942, endPoint y: 458, distance: 121.5
click at [942, 458] on div "Janela de atendimento Grade de atendimento Capacidade Transportadoras Veículos …" at bounding box center [692, 328] width 1385 height 657
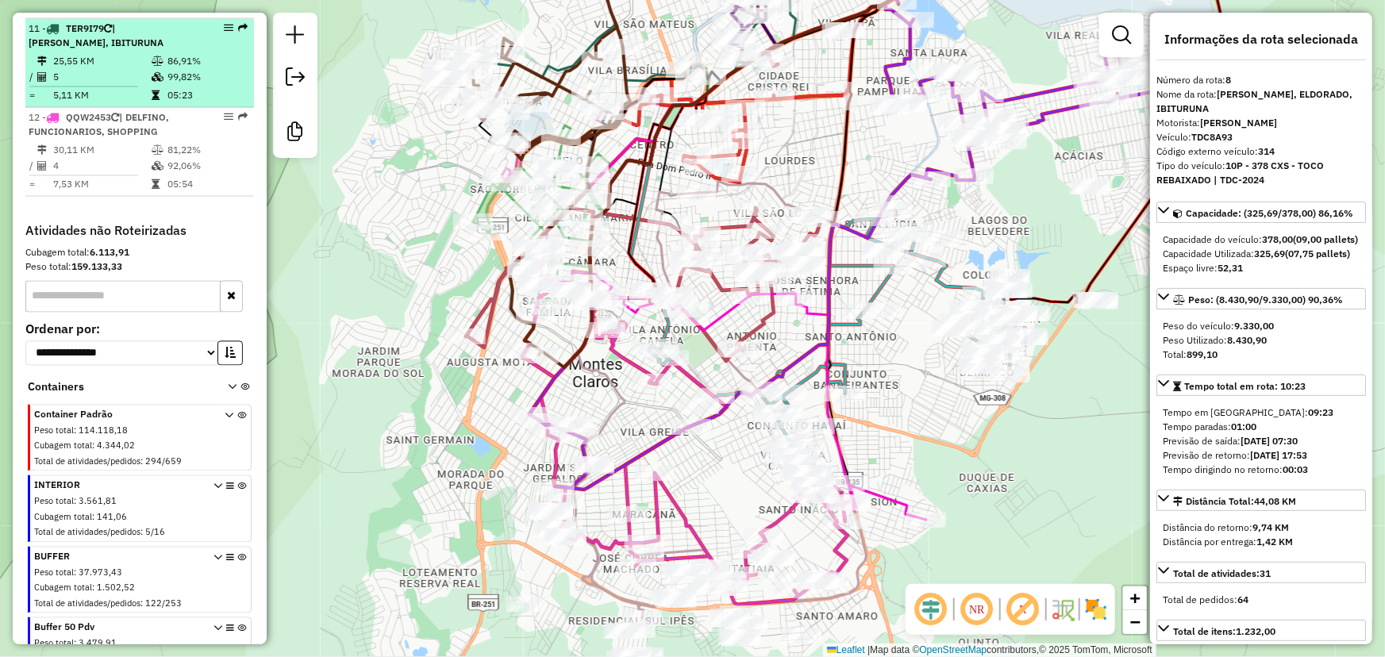
scroll to position [1576, 0]
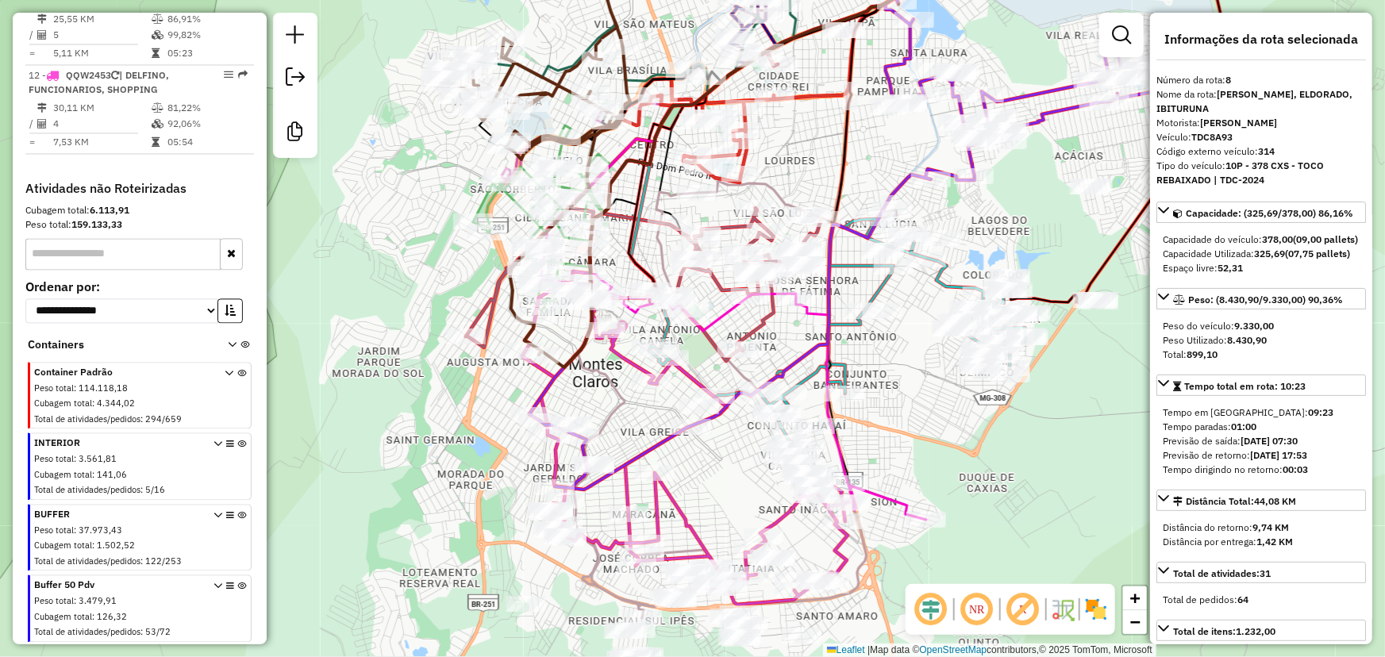
click at [151, 602] on div "Peso total : 3.479,91" at bounding box center [119, 601] width 171 height 13
click at [214, 586] on icon at bounding box center [218, 612] width 9 height 60
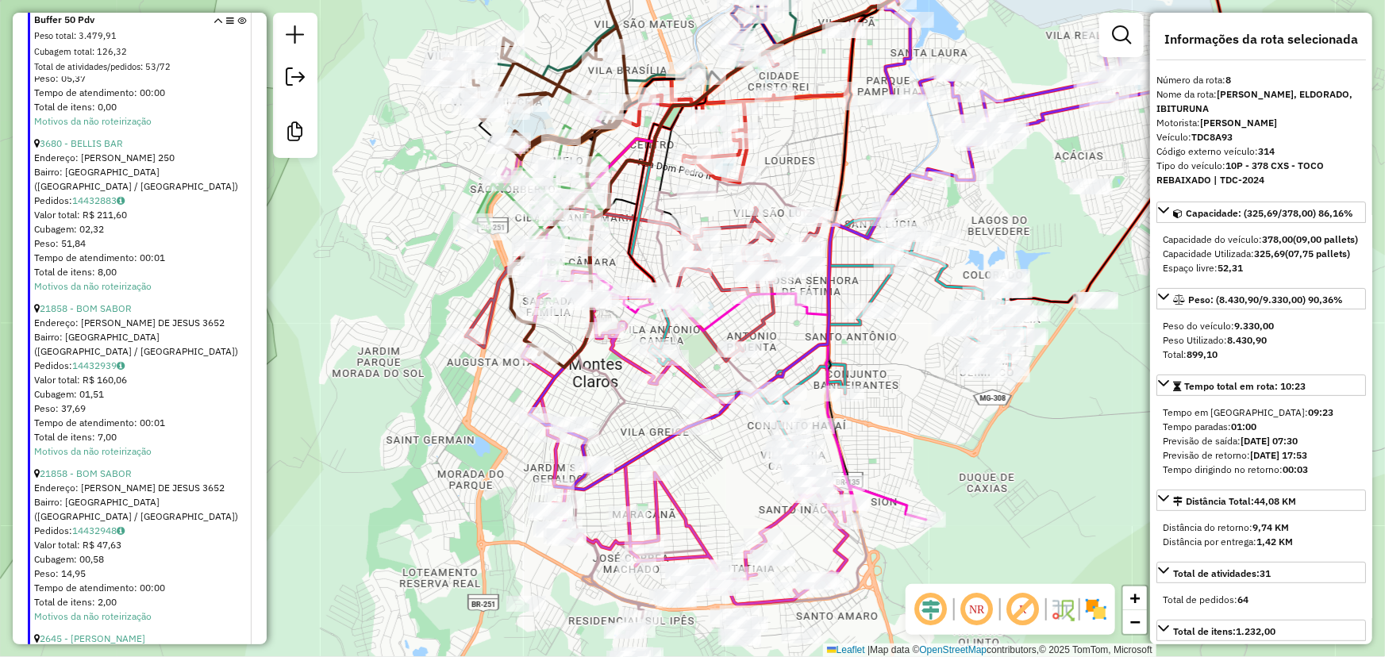
scroll to position [4654, 0]
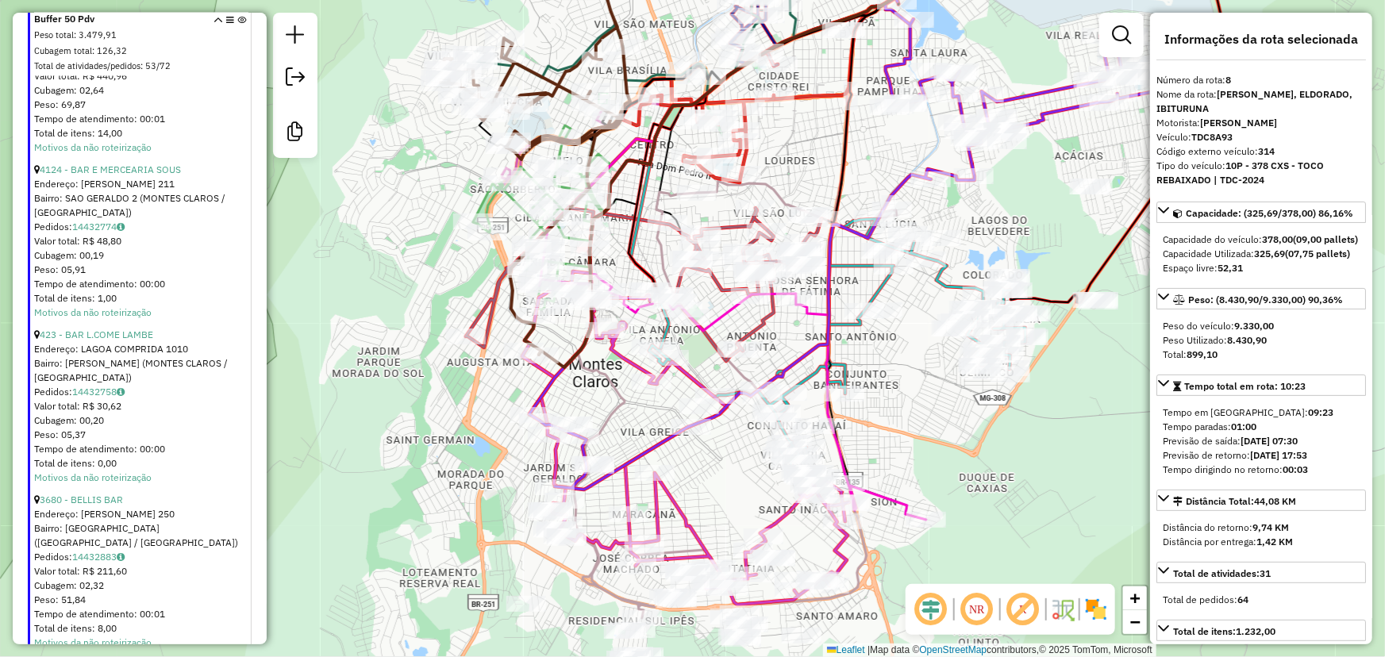
click at [214, 15] on span at bounding box center [230, 45] width 33 height 64
click at [214, 23] on icon at bounding box center [218, 47] width 9 height 60
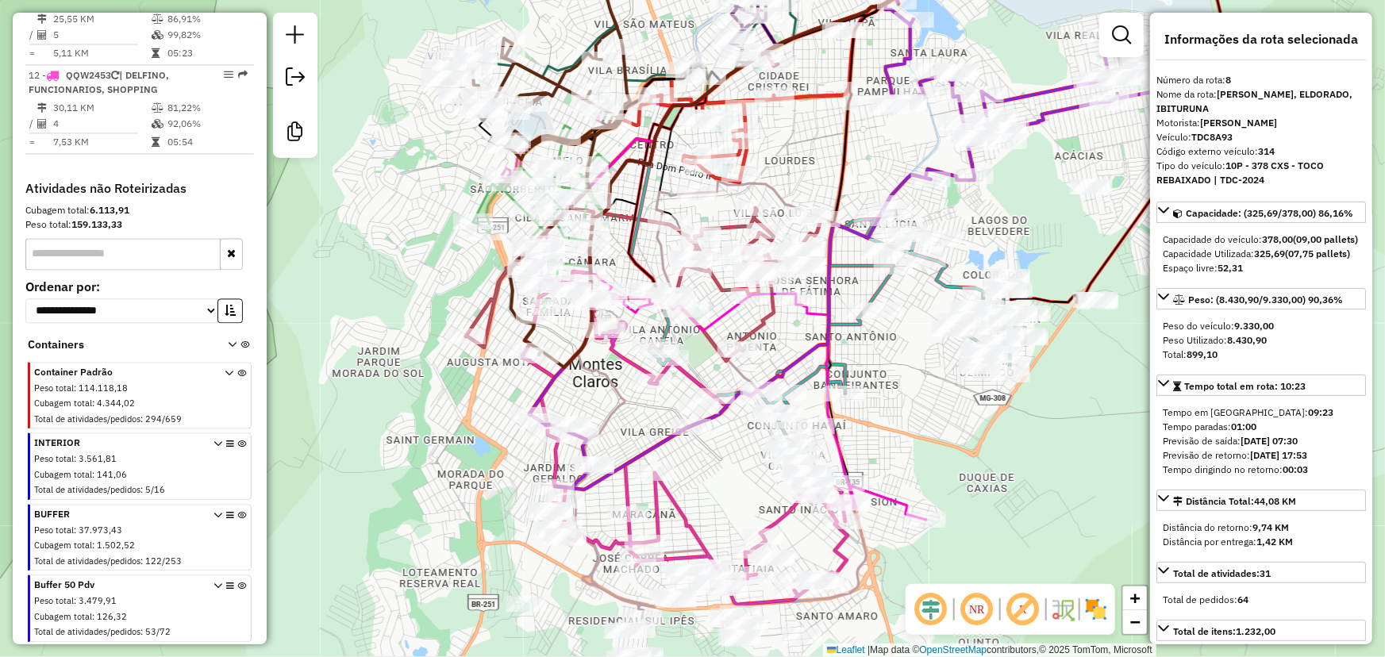
click at [214, 511] on icon at bounding box center [218, 541] width 9 height 60
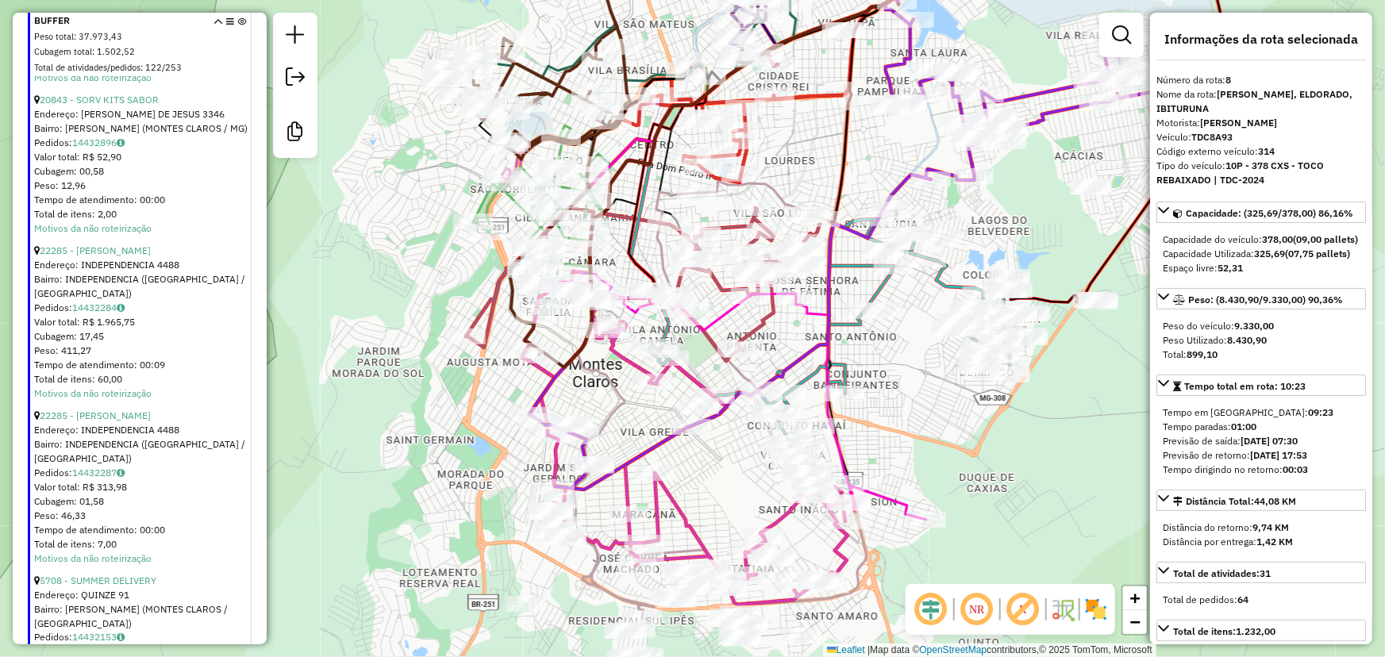
scroll to position [37501, 0]
click at [214, 23] on icon at bounding box center [218, 47] width 9 height 60
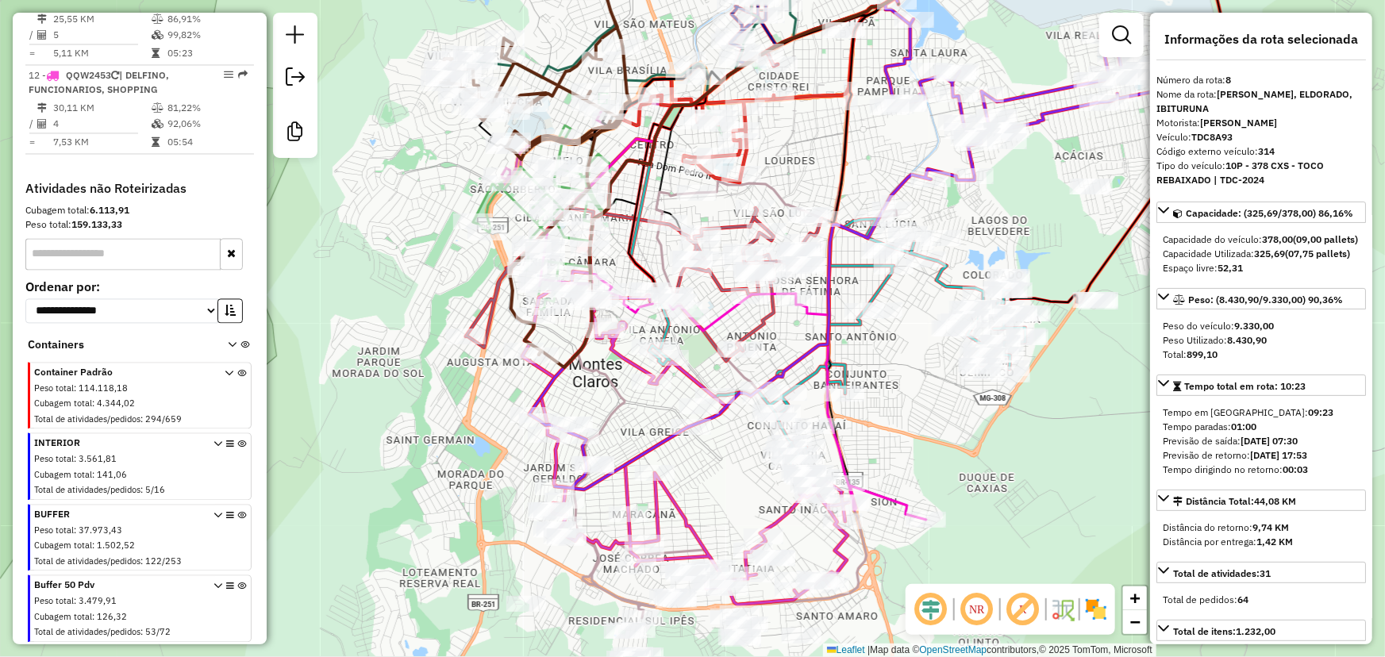
scroll to position [1576, 0]
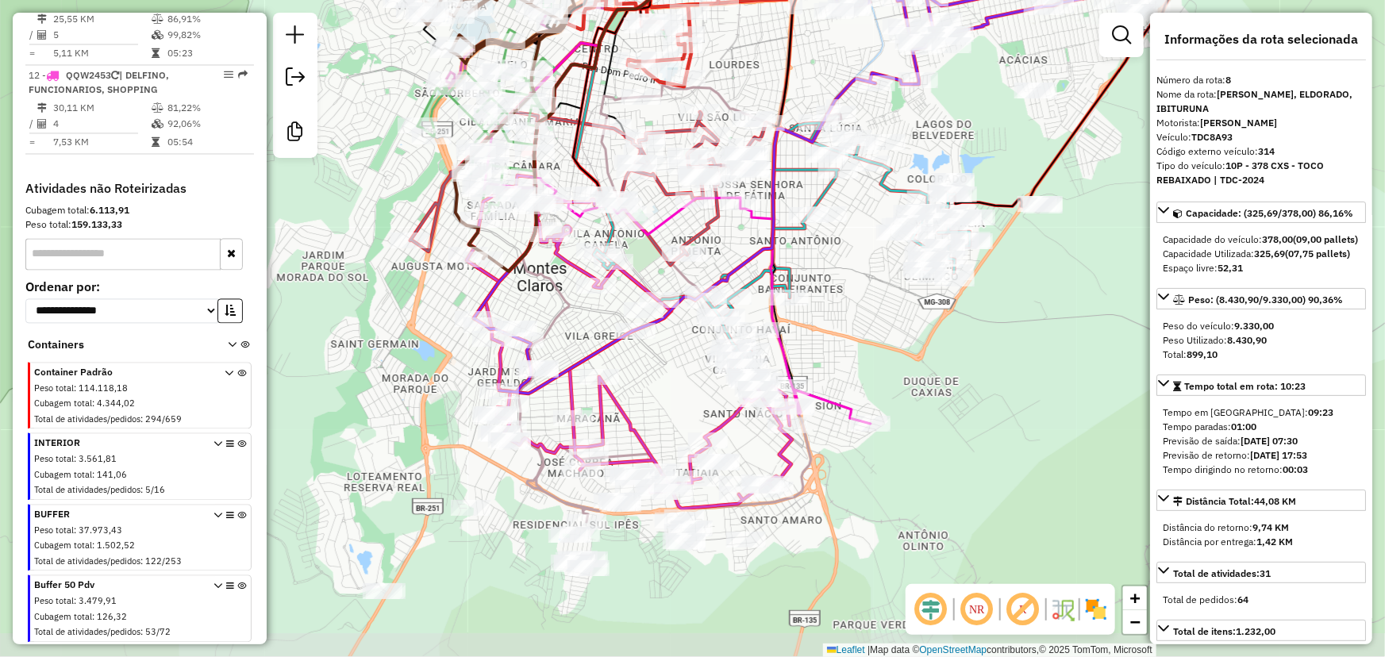
drag, startPoint x: 1027, startPoint y: 496, endPoint x: 971, endPoint y: 400, distance: 111.0
click at [971, 400] on div "Janela de atendimento Grade de atendimento Capacidade Transportadoras Veículos …" at bounding box center [692, 328] width 1385 height 657
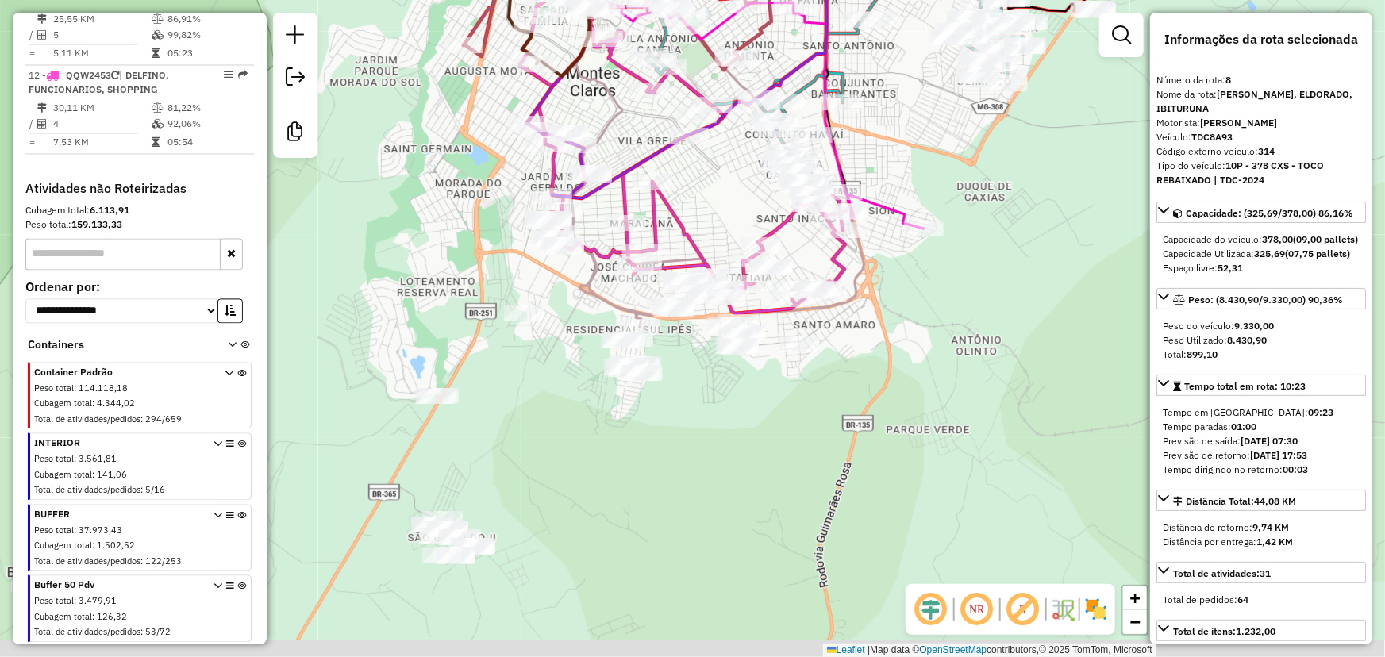
drag, startPoint x: 923, startPoint y: 534, endPoint x: 976, endPoint y: 338, distance: 202.4
click at [976, 338] on div "Janela de atendimento Grade de atendimento Capacidade Transportadoras Veículos …" at bounding box center [692, 328] width 1385 height 657
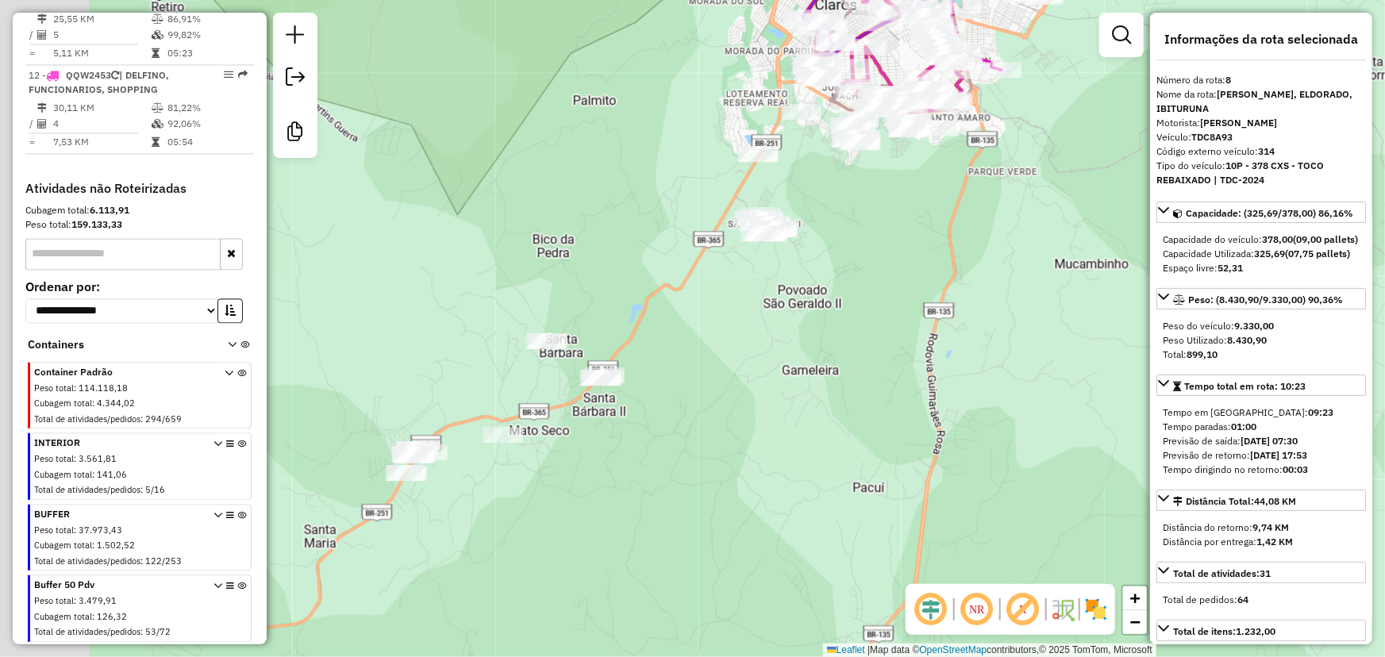
drag, startPoint x: 760, startPoint y: 530, endPoint x: 983, endPoint y: 179, distance: 415.8
click at [983, 179] on div "Janela de atendimento Grade de atendimento Capacidade Transportadoras Veículos …" at bounding box center [692, 328] width 1385 height 657
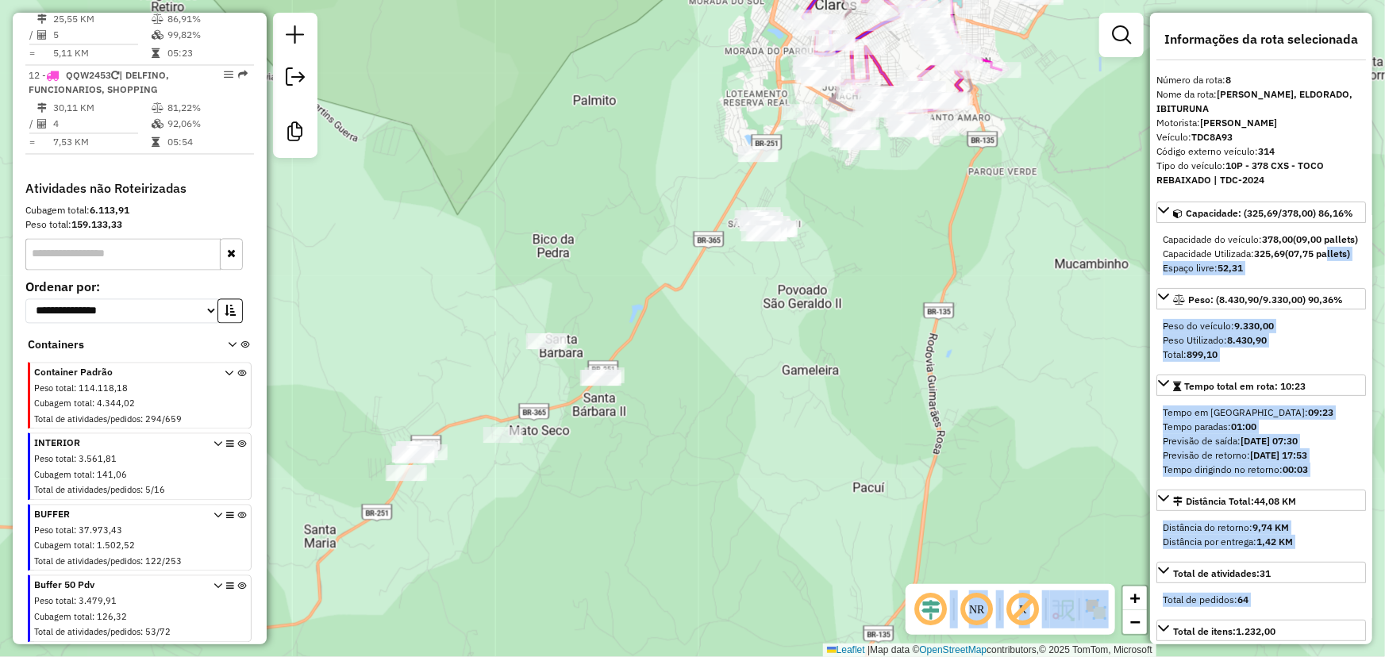
drag, startPoint x: 1169, startPoint y: 283, endPoint x: 1071, endPoint y: 419, distance: 167.2
click at [1071, 419] on hb-router-mapa "Informações da Sessão 979667 - 15/08/2025 Criação: 14/08/2025 17:53 Desbloquear…" at bounding box center [692, 328] width 1385 height 657
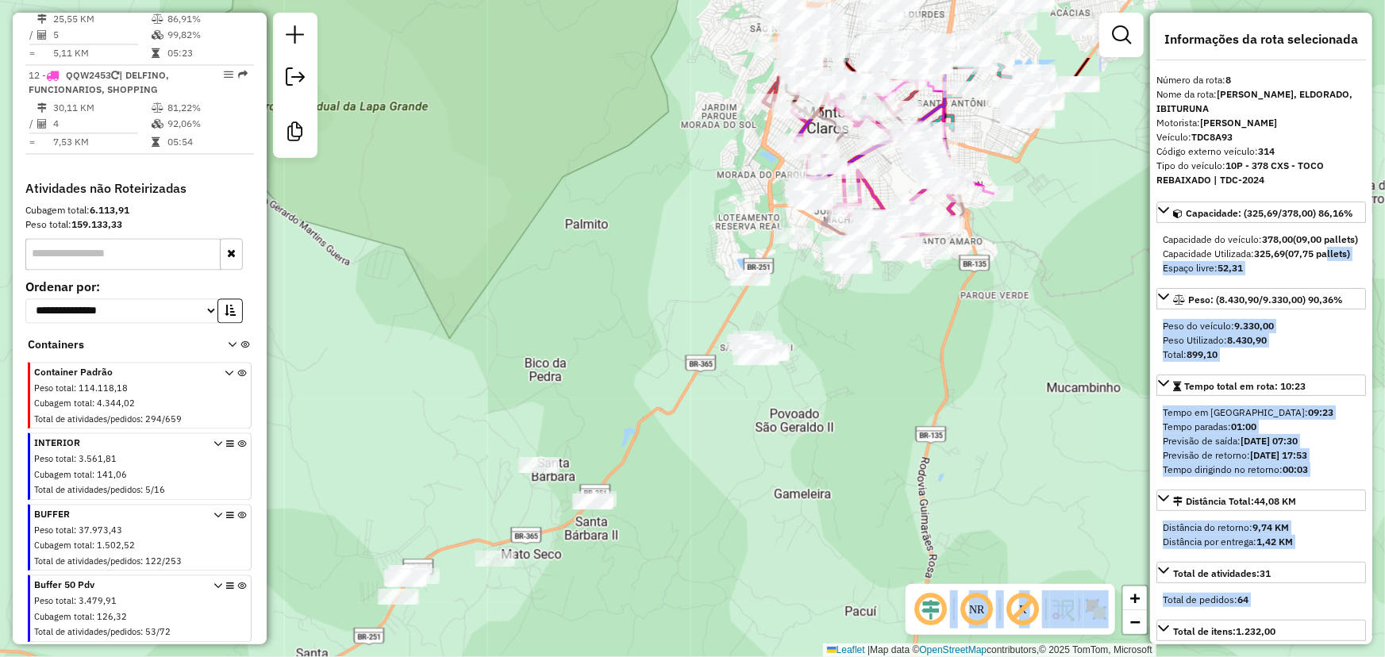
drag, startPoint x: 911, startPoint y: 283, endPoint x: 901, endPoint y: 438, distance: 155.1
click at [901, 438] on div "Janela de atendimento Grade de atendimento Capacidade Transportadoras Veículos …" at bounding box center [692, 328] width 1385 height 657
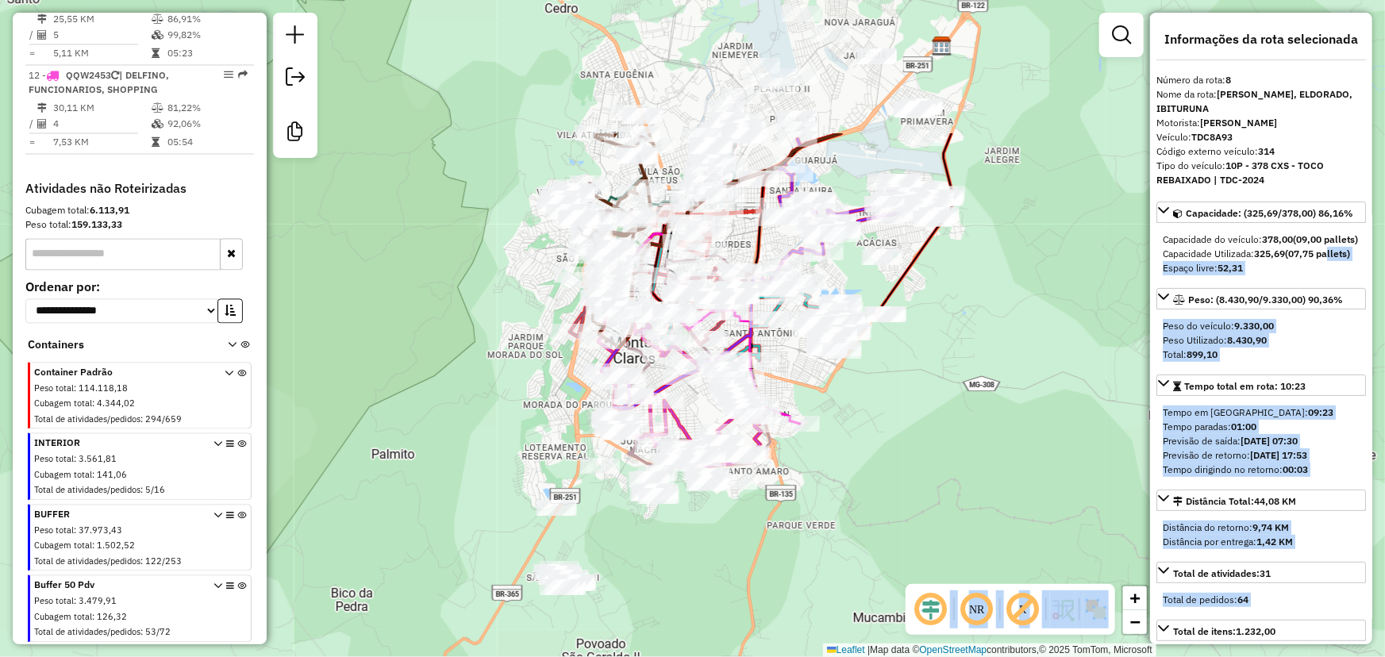
drag, startPoint x: 999, startPoint y: 344, endPoint x: 807, endPoint y: 543, distance: 276.8
click at [807, 543] on div "Janela de atendimento Grade de atendimento Capacidade Transportadoras Veículos …" at bounding box center [692, 328] width 1385 height 657
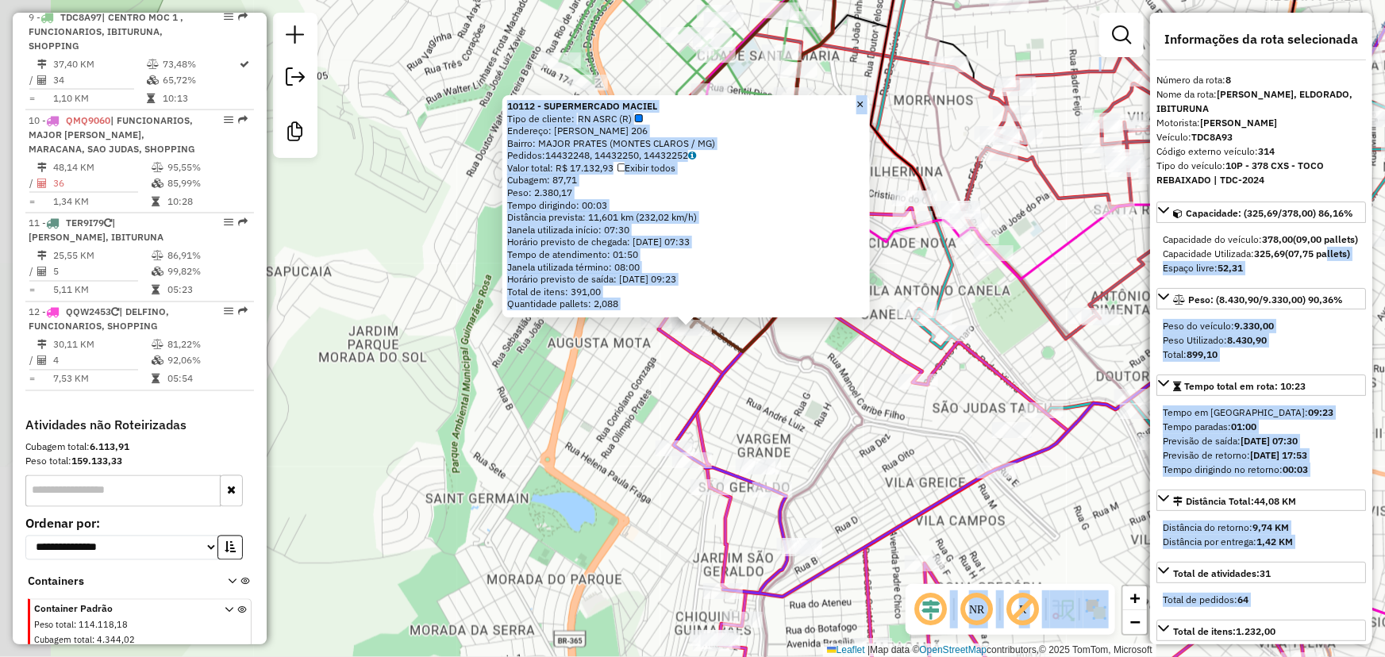
scroll to position [1246, 0]
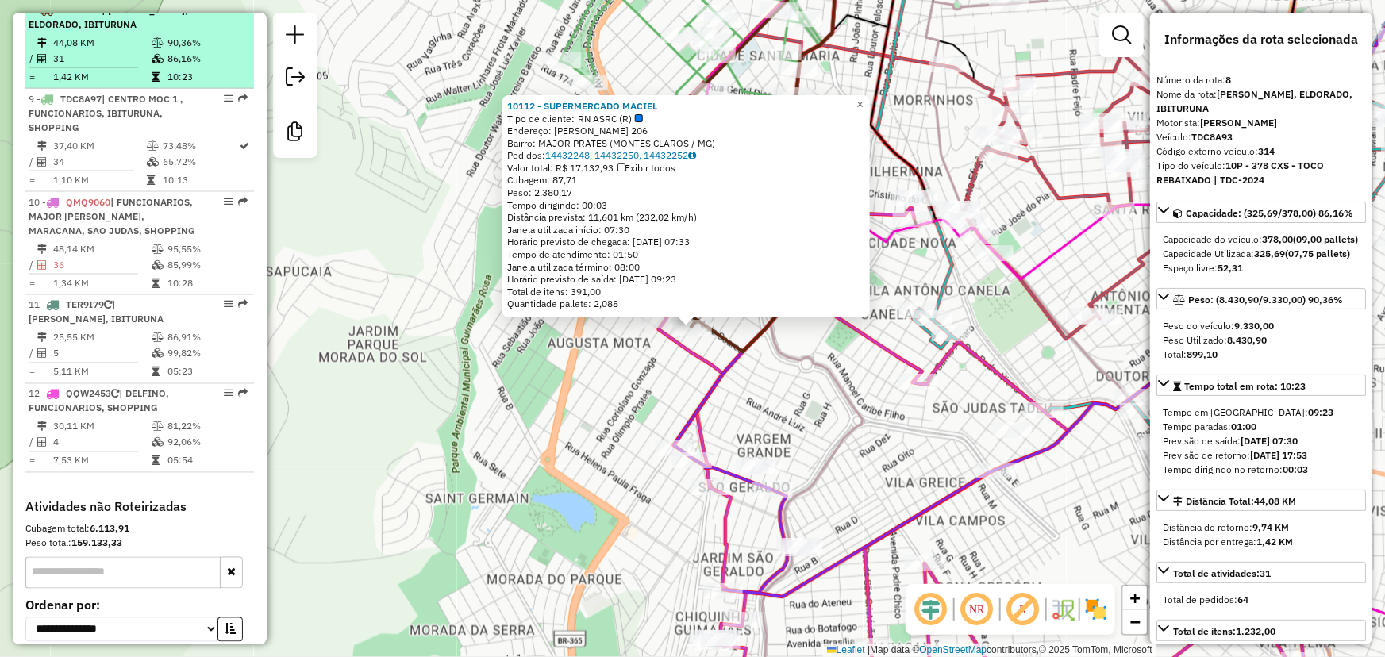
click at [214, 51] on td "90,36%" at bounding box center [207, 43] width 80 height 16
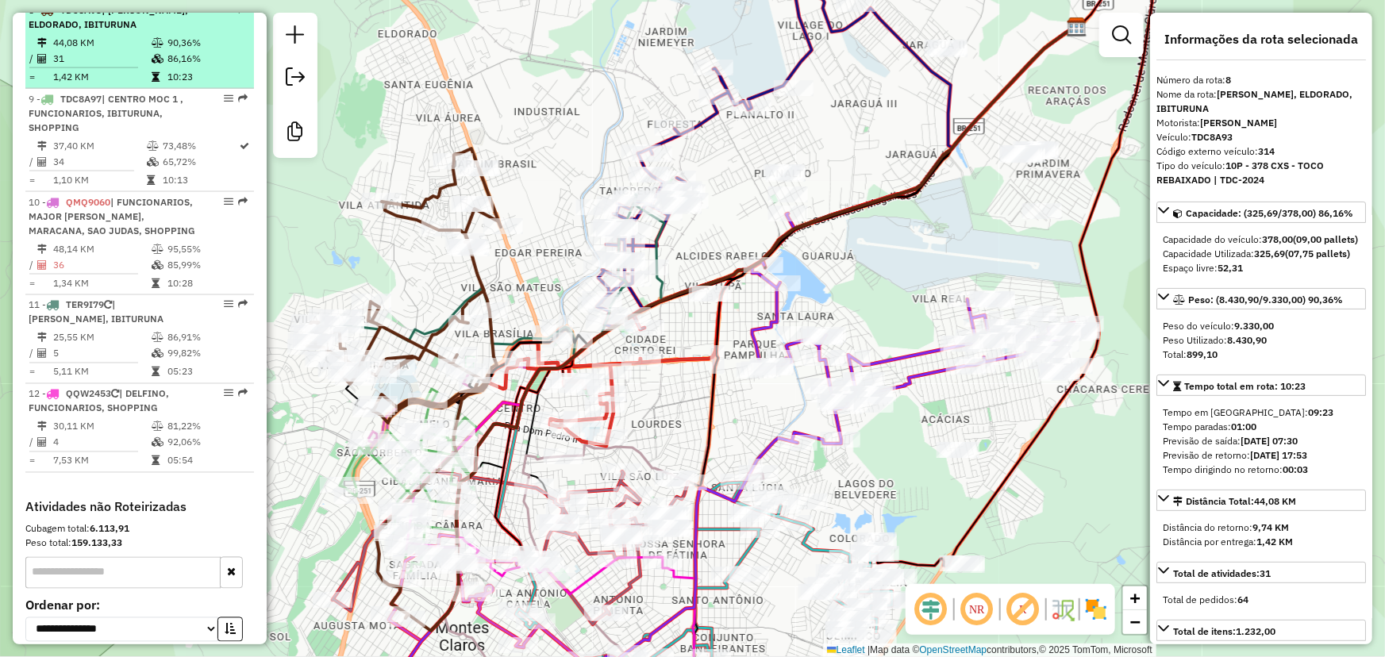
click at [224, 14] on em at bounding box center [229, 10] width 10 height 10
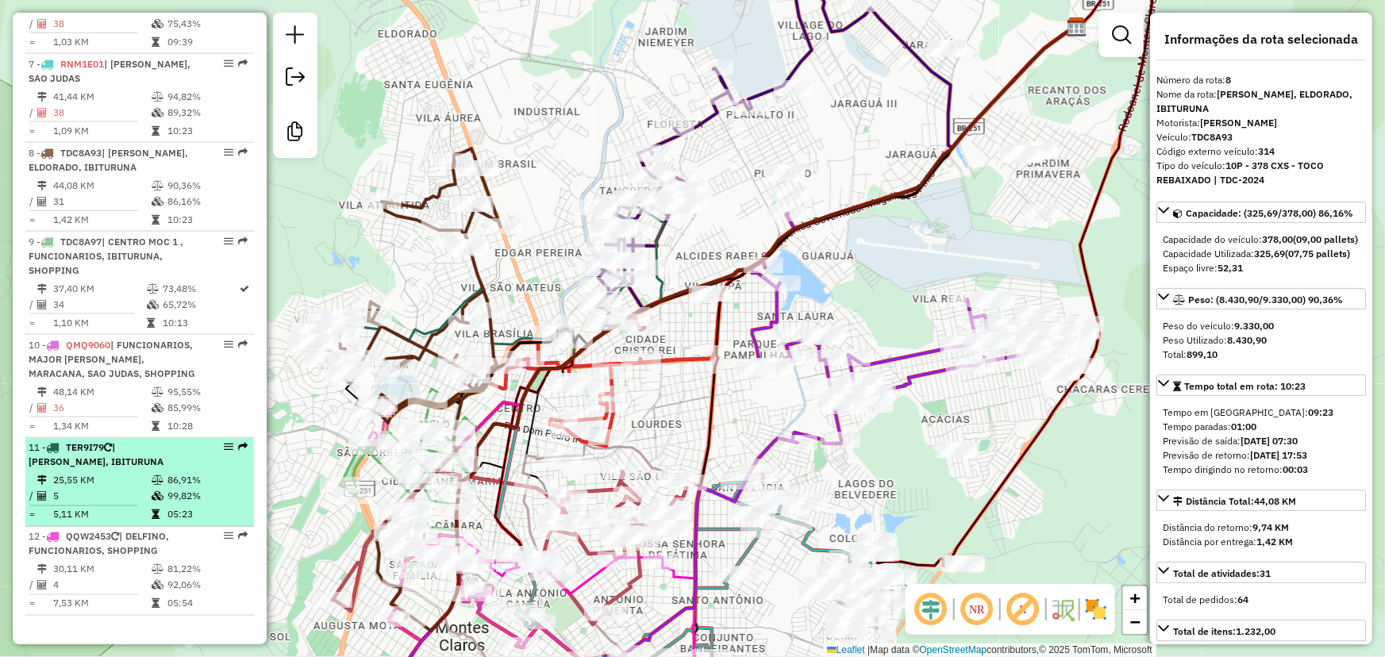
scroll to position [1103, 0]
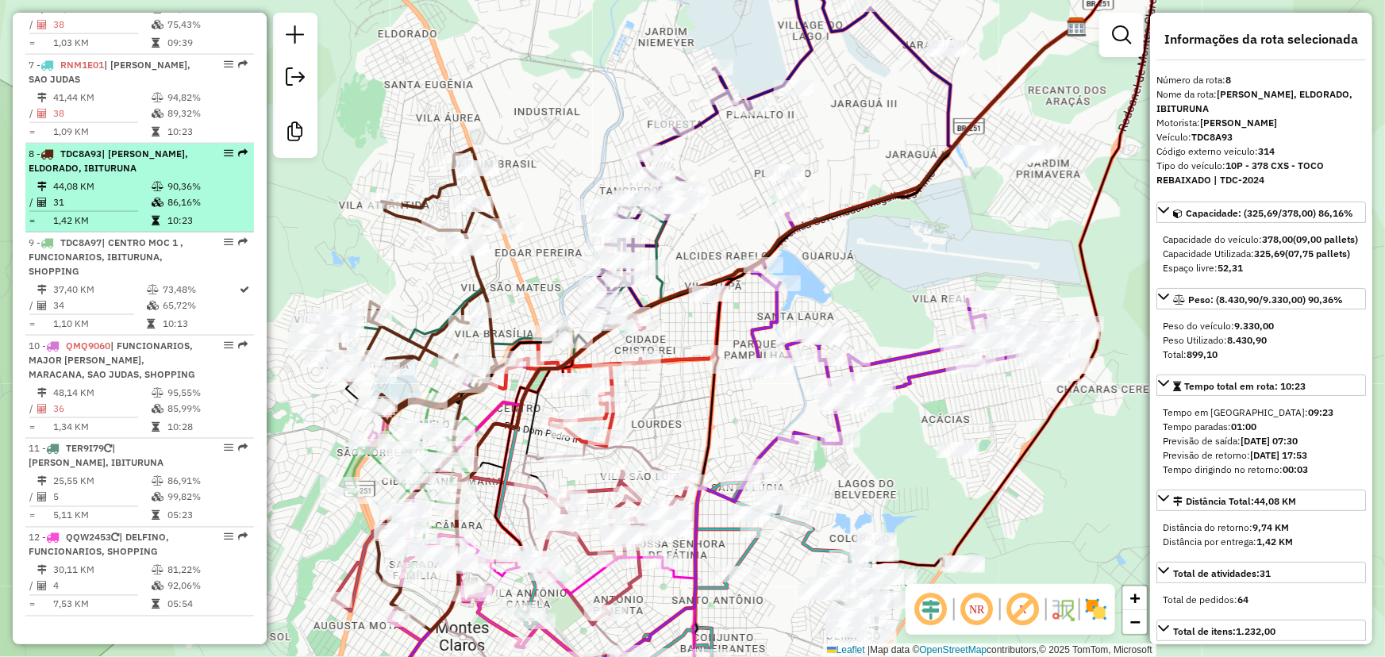
click at [84, 195] on td "44,08 KM" at bounding box center [101, 187] width 98 height 16
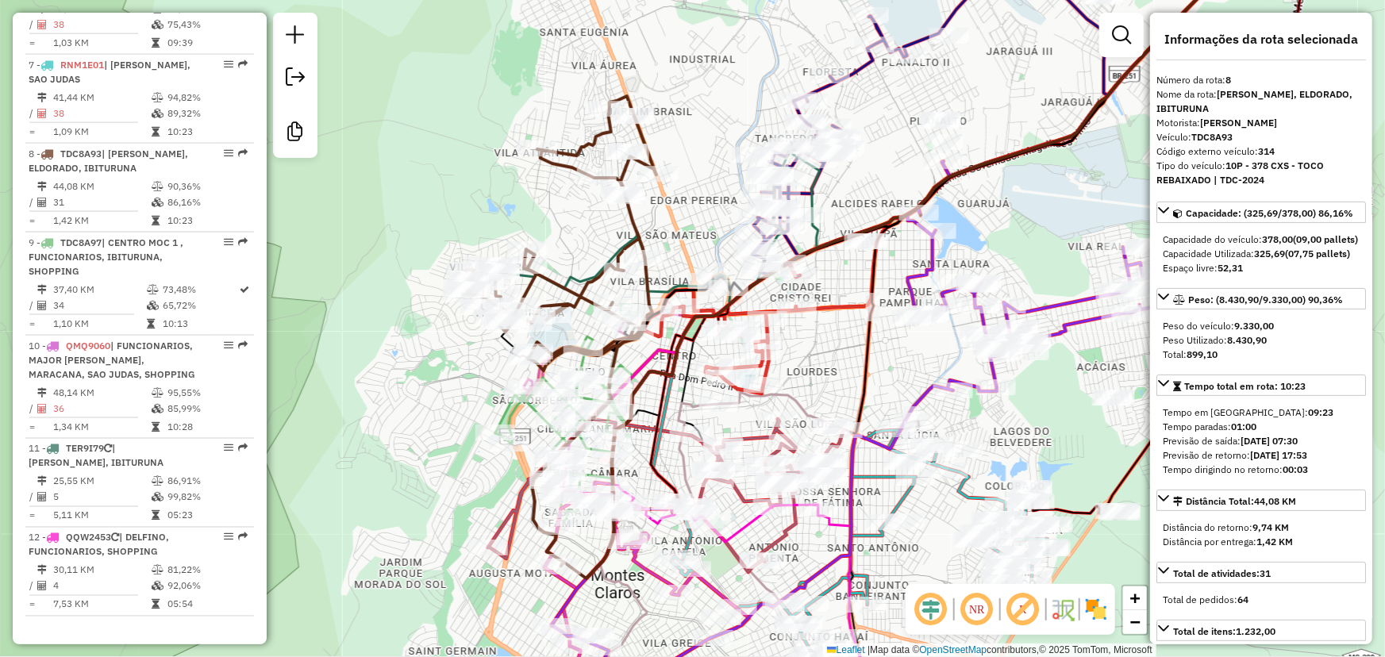
drag, startPoint x: 490, startPoint y: 404, endPoint x: 645, endPoint y: 352, distance: 164.2
click at [645, 352] on icon at bounding box center [897, 235] width 671 height 523
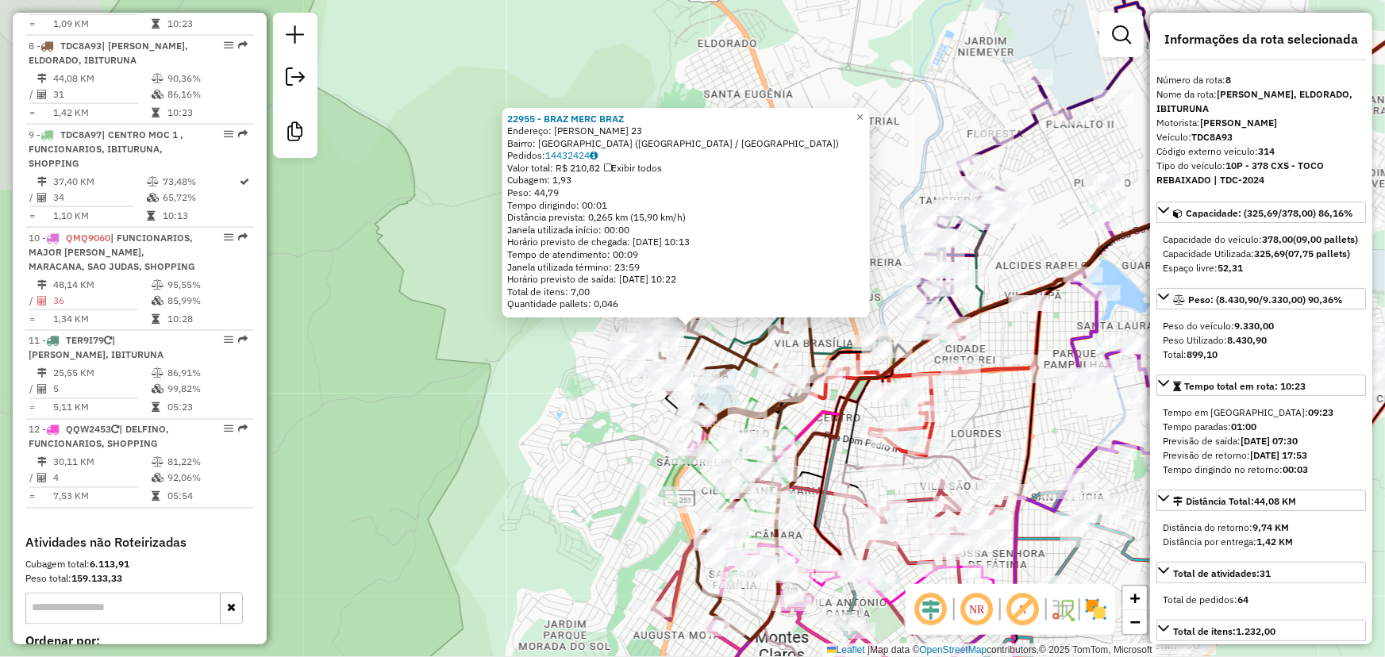
scroll to position [1246, 0]
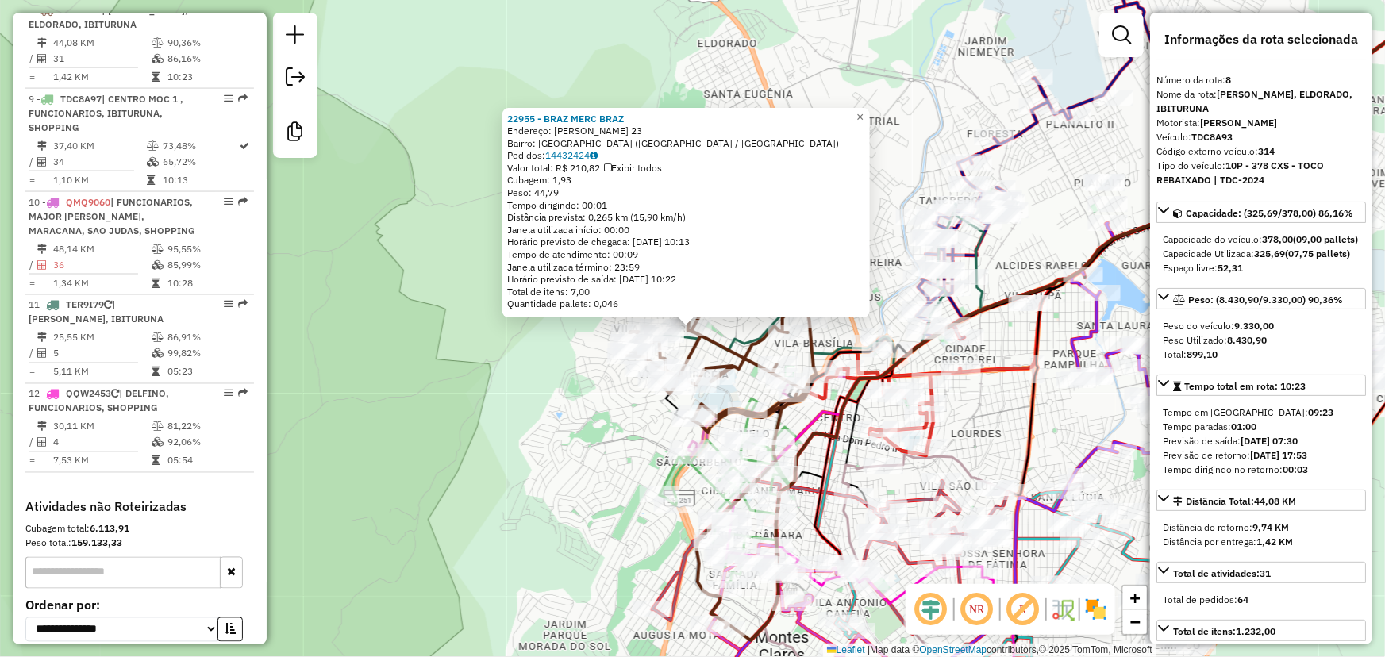
click at [626, 456] on div "Rota 11 - Placa TER9I79 13711 - MERCEARIA D BRAZ Rota 8 - Placa TDC8A93 23431 -…" at bounding box center [692, 328] width 1385 height 657
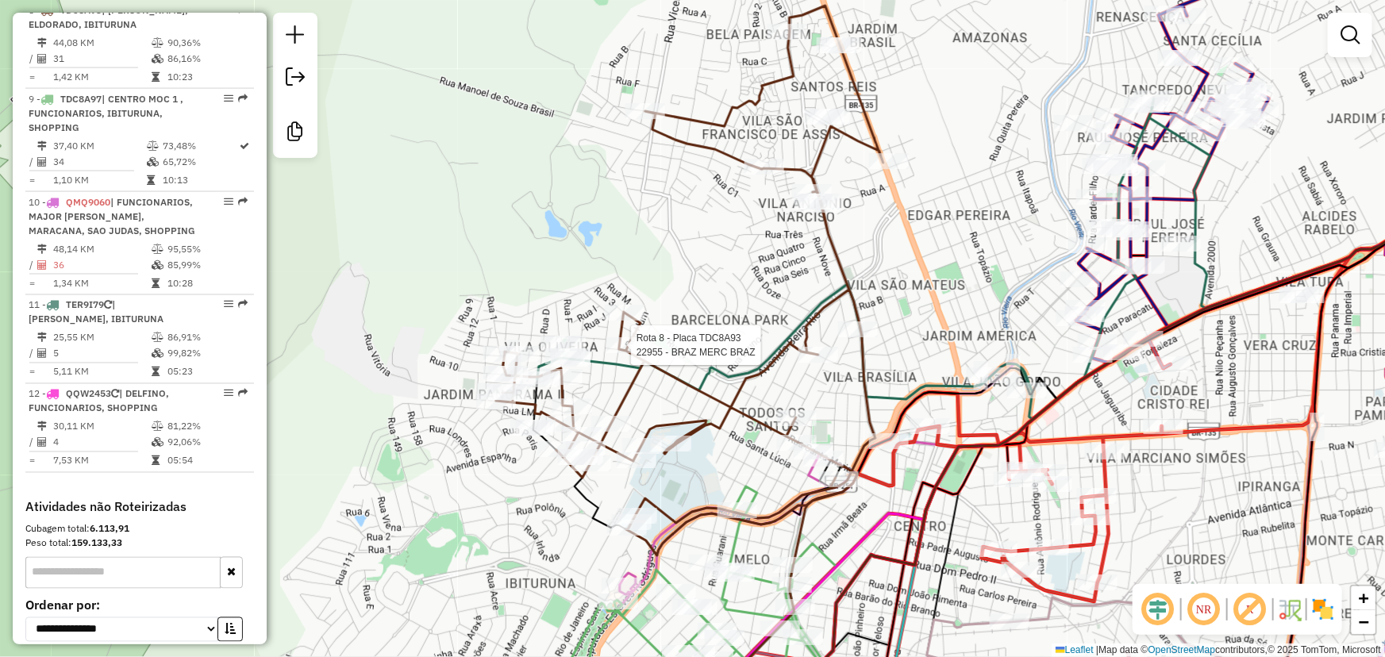
select select "**********"
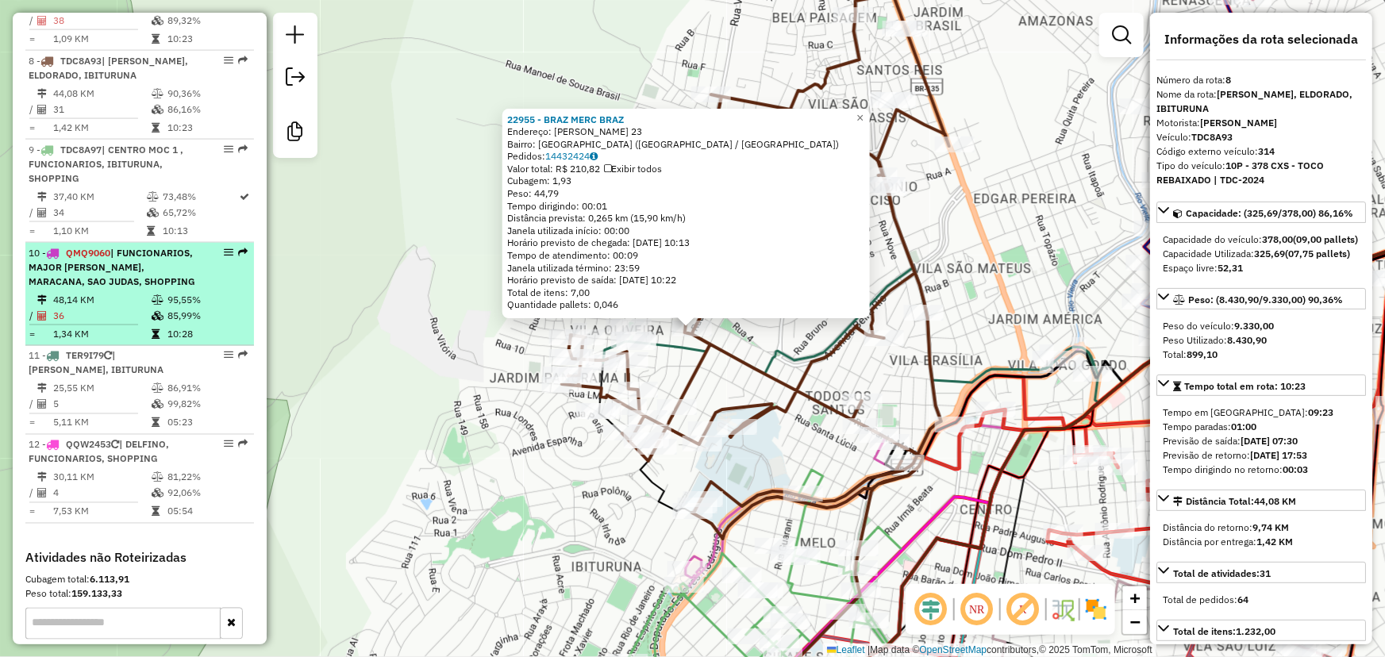
scroll to position [1175, 0]
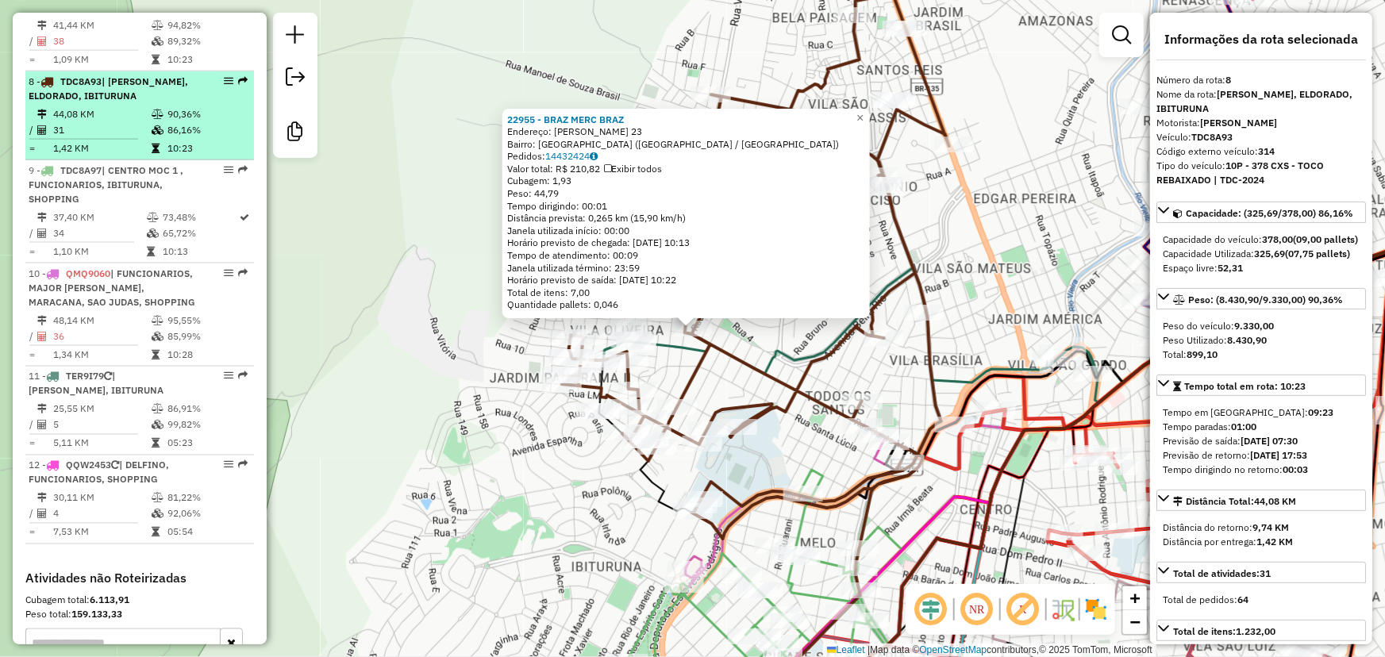
click at [115, 121] on td "44,08 KM" at bounding box center [101, 114] width 98 height 16
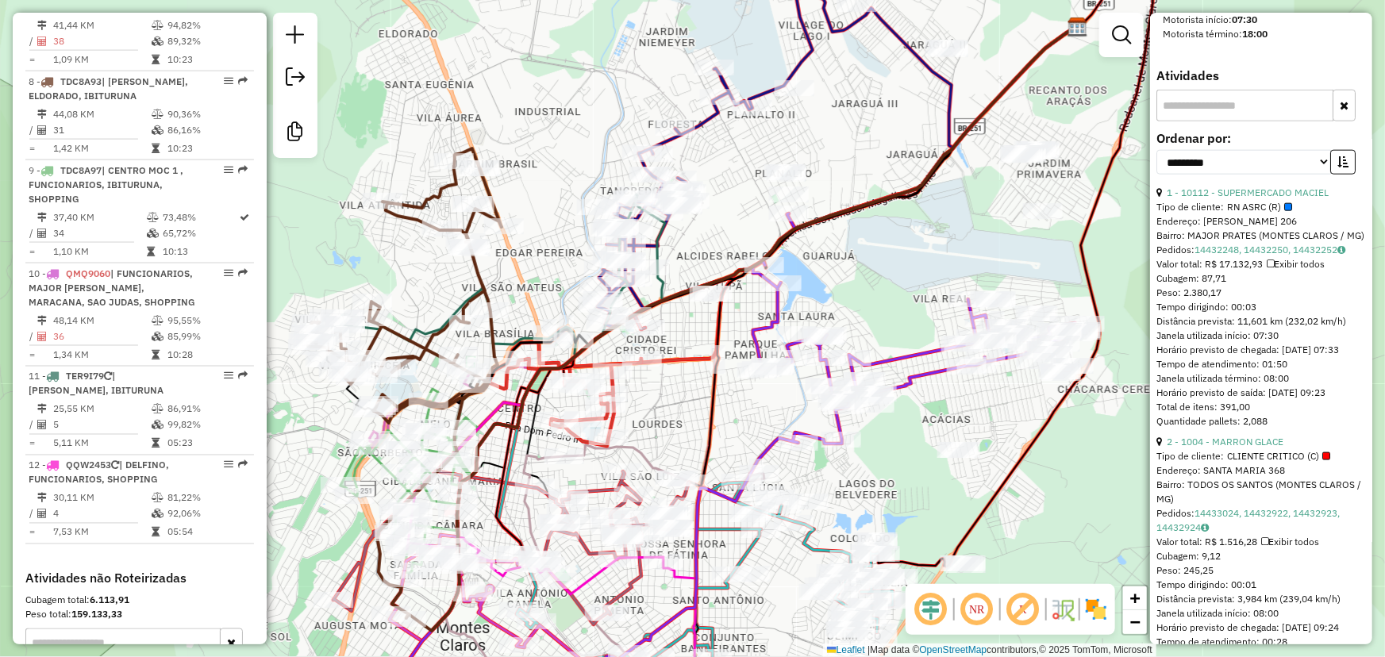
scroll to position [882, 0]
click at [1286, 212] on div at bounding box center [1289, 208] width 8 height 8
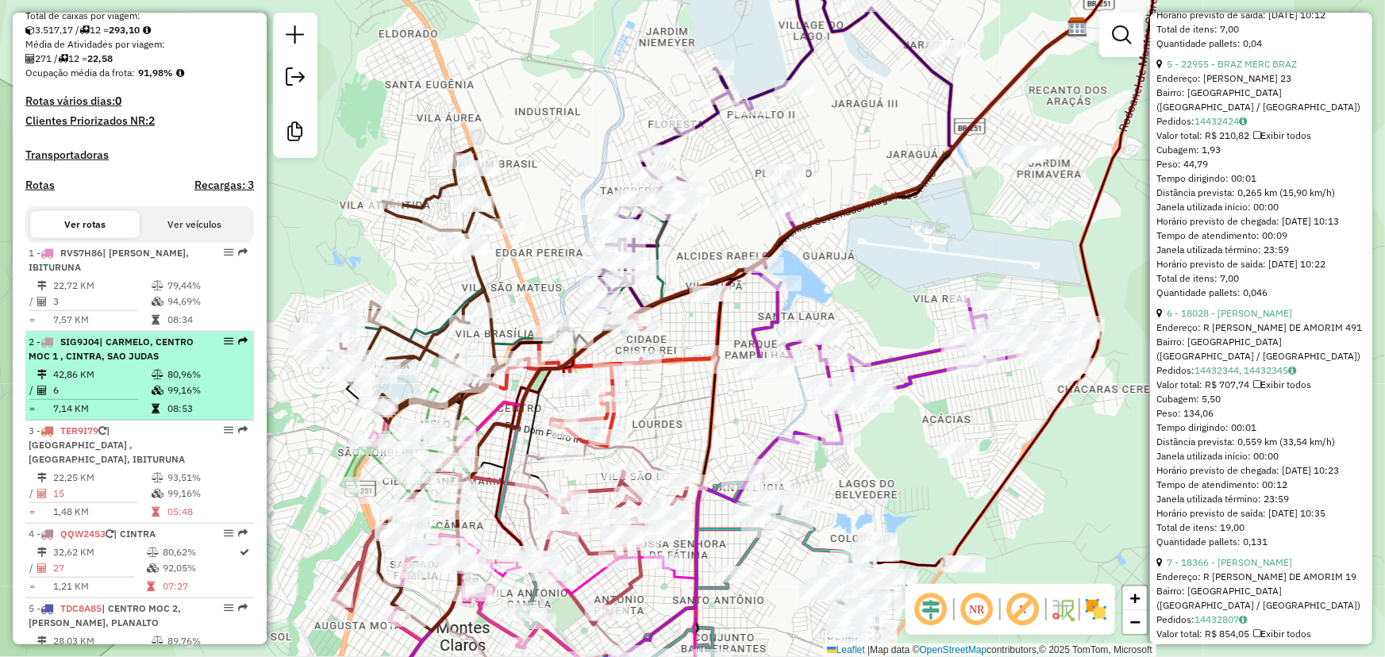
scroll to position [525, 0]
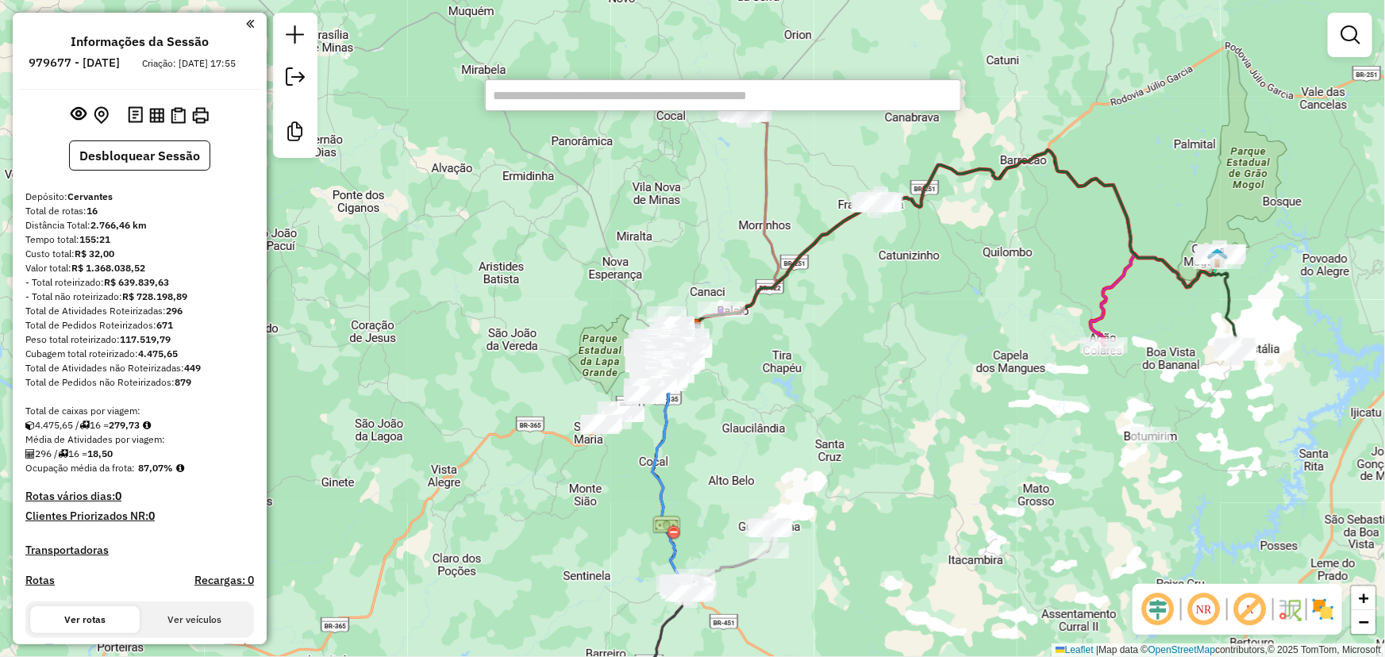
scroll to position [505, 0]
